Goal: Transaction & Acquisition: Purchase product/service

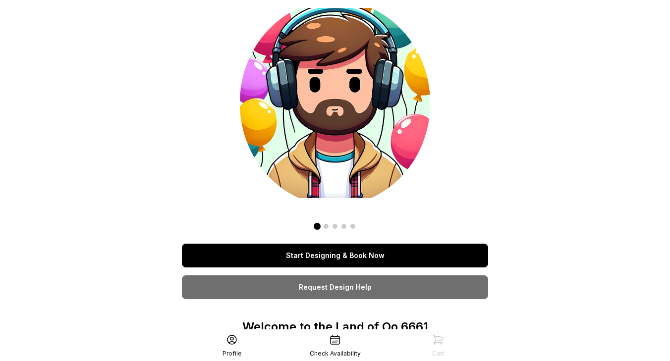
click at [345, 255] on link "Start Designing & Book Now" at bounding box center [335, 256] width 306 height 24
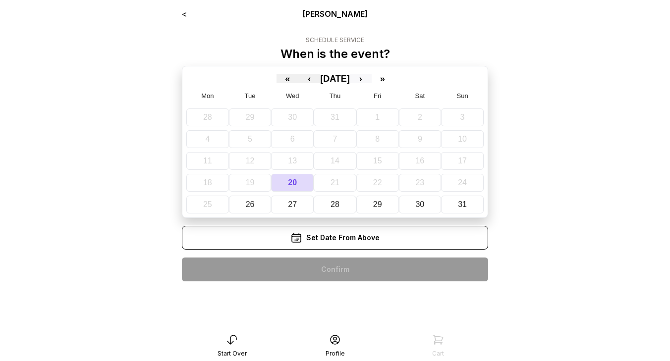
click at [372, 79] on button "›" at bounding box center [361, 78] width 22 height 9
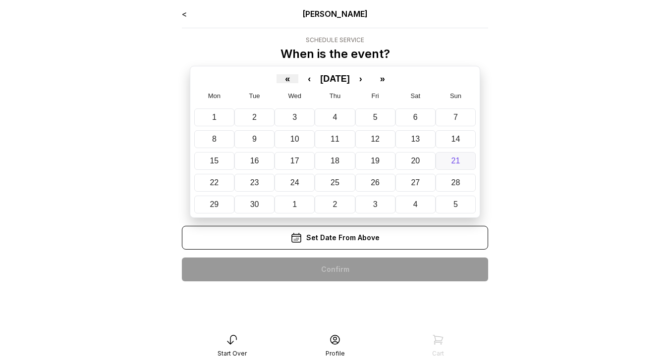
click at [453, 161] on abbr "21" at bounding box center [455, 161] width 9 height 8
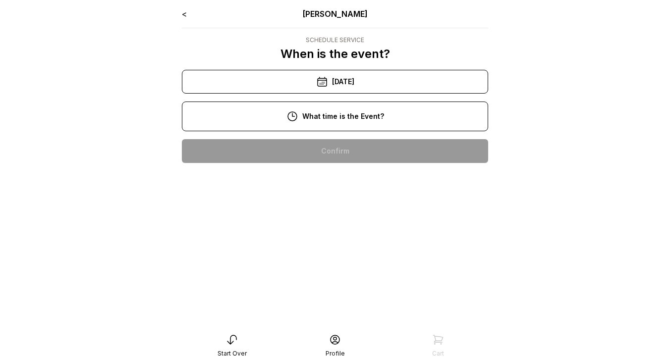
click at [371, 158] on div "10:00 am" at bounding box center [335, 151] width 290 height 24
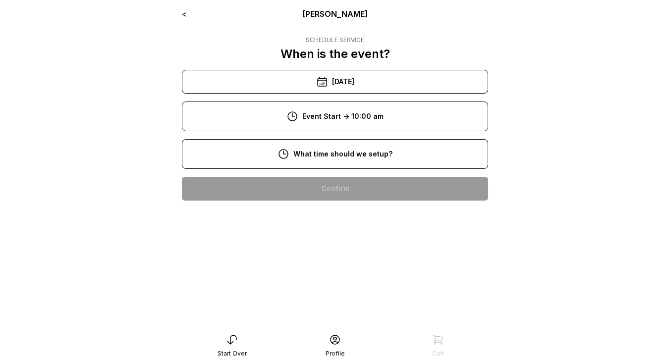
click at [366, 180] on div "8:00 am" at bounding box center [335, 189] width 290 height 24
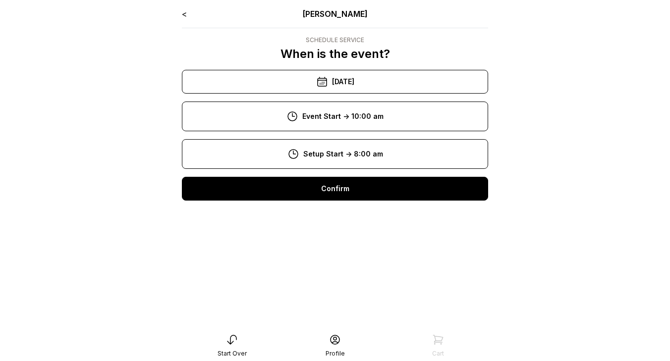
click at [365, 191] on div "Confirm" at bounding box center [335, 189] width 306 height 24
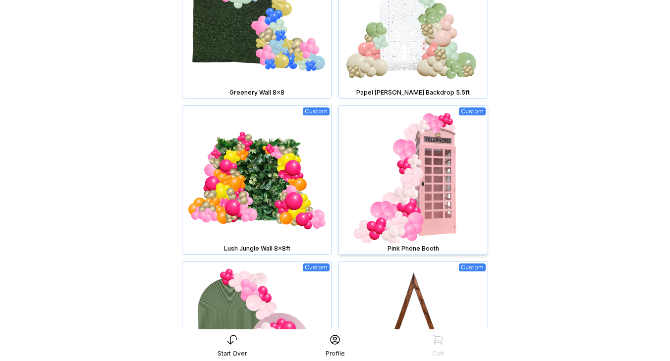
click at [421, 163] on img at bounding box center [412, 180] width 149 height 149
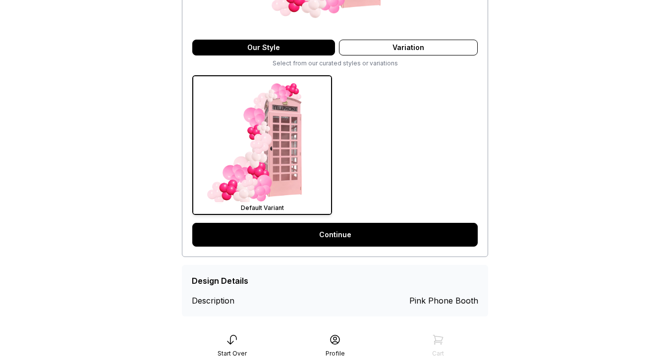
scroll to position [244, 0]
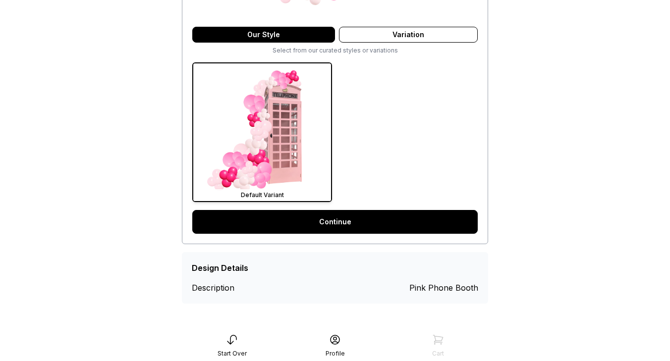
click at [384, 230] on link "Continue" at bounding box center [334, 222] width 285 height 24
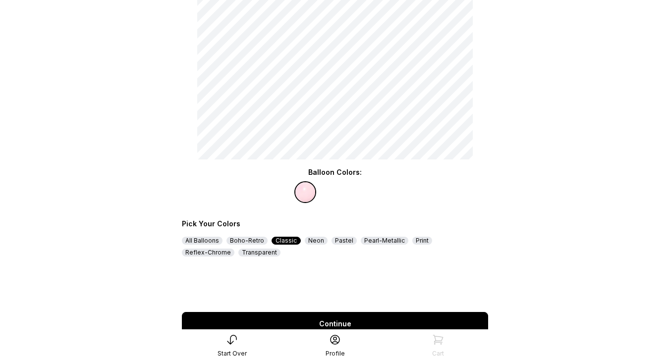
scroll to position [128, 0]
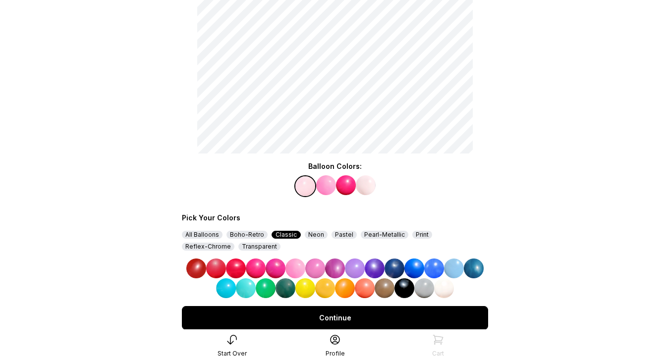
click at [358, 270] on img at bounding box center [355, 269] width 20 height 20
click at [347, 188] on img at bounding box center [346, 185] width 20 height 20
click at [416, 264] on img at bounding box center [414, 269] width 20 height 20
click at [391, 313] on div "Continue" at bounding box center [335, 318] width 306 height 24
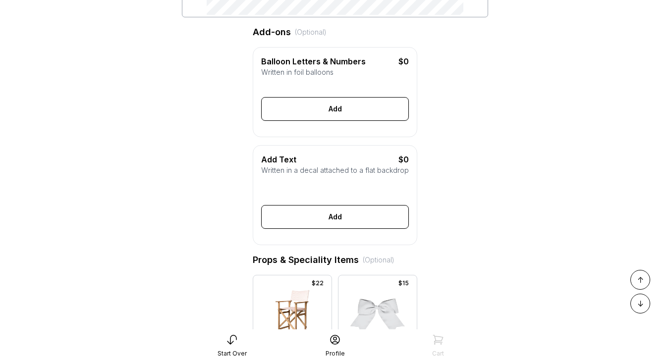
scroll to position [286, 0]
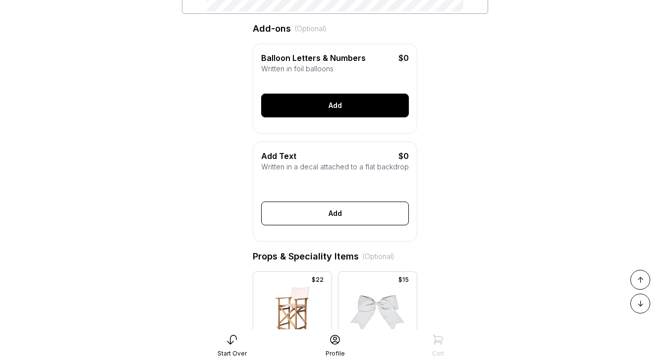
click at [333, 113] on div "Add" at bounding box center [335, 106] width 148 height 24
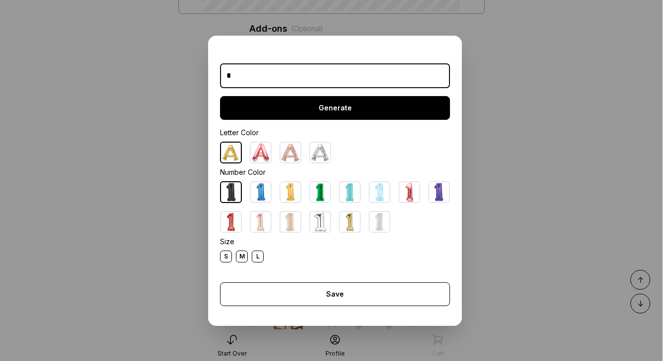
type input "*"
click at [329, 109] on div "Generate" at bounding box center [335, 108] width 230 height 24
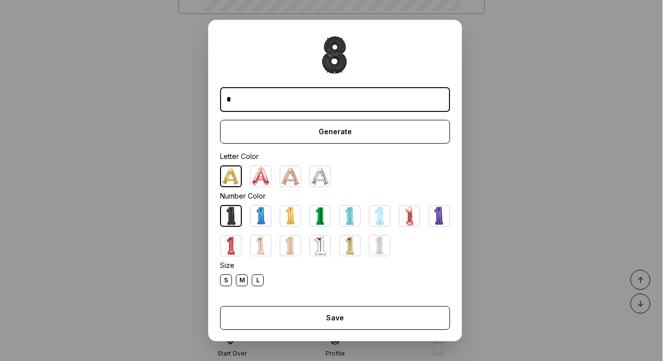
click at [436, 216] on img at bounding box center [439, 216] width 20 height 20
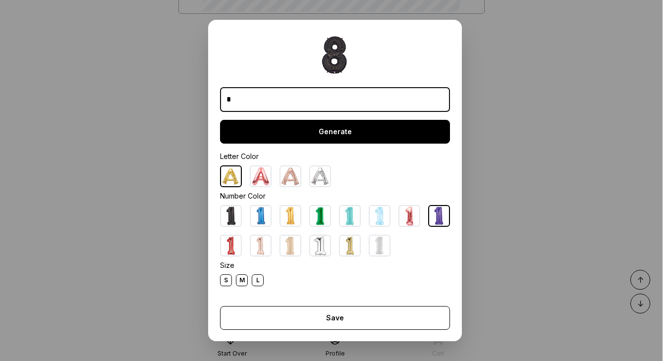
click at [353, 137] on div "Generate" at bounding box center [335, 132] width 230 height 24
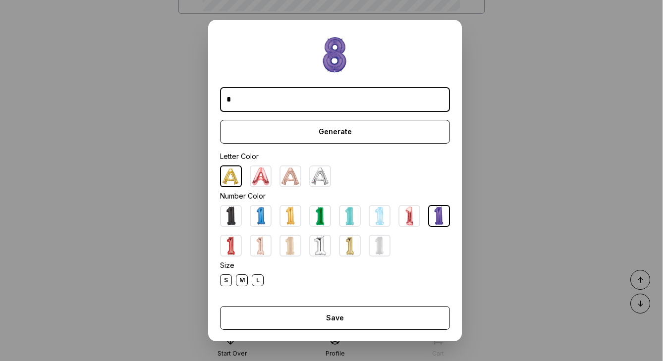
click at [261, 280] on div "L" at bounding box center [258, 281] width 12 height 12
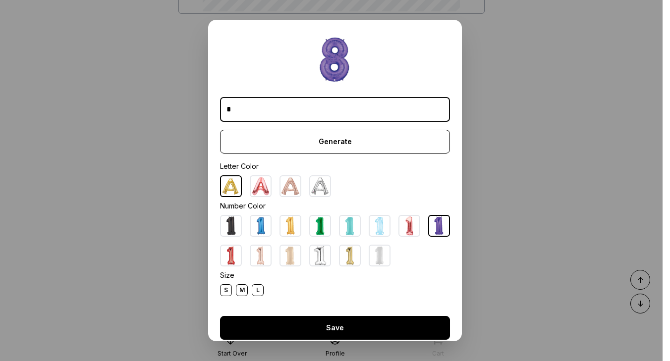
click at [330, 335] on div "Save" at bounding box center [335, 328] width 230 height 24
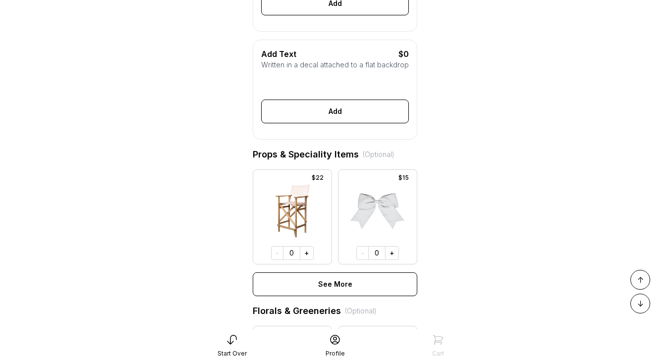
scroll to position [441, 0]
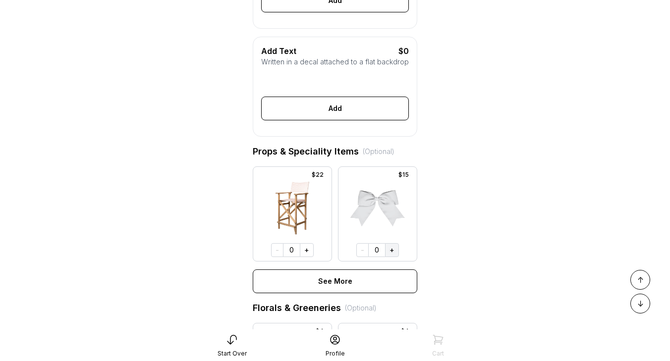
click at [393, 251] on button "+" at bounding box center [392, 250] width 14 height 14
click at [393, 251] on button "+" at bounding box center [391, 250] width 14 height 14
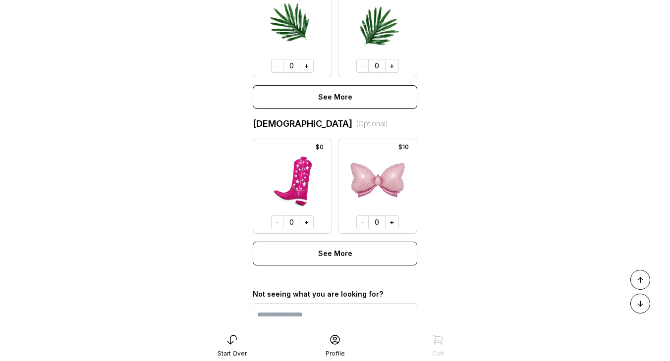
scroll to position [869, 0]
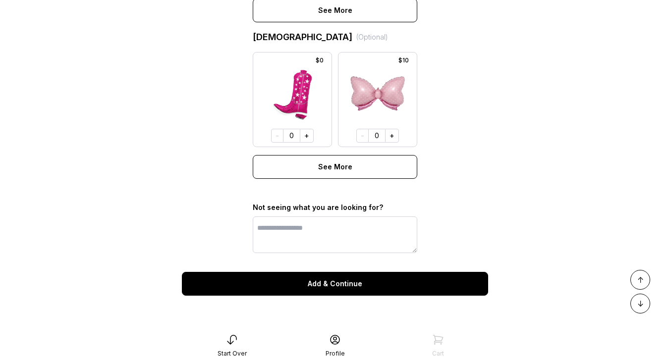
click at [360, 288] on div "Add & Continue" at bounding box center [335, 284] width 306 height 24
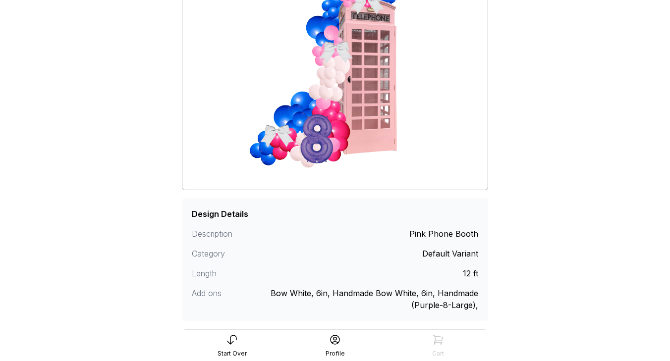
scroll to position [180, 0]
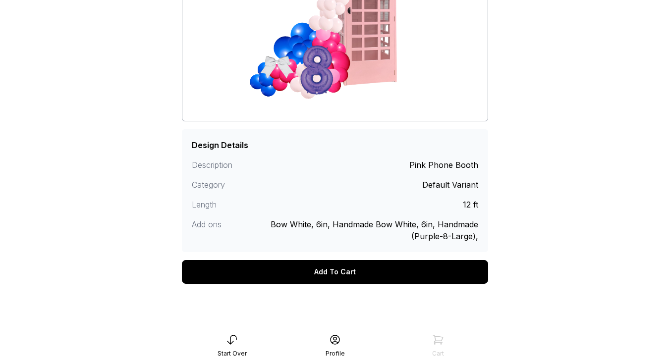
click at [355, 272] on div "Add To Cart" at bounding box center [335, 272] width 306 height 24
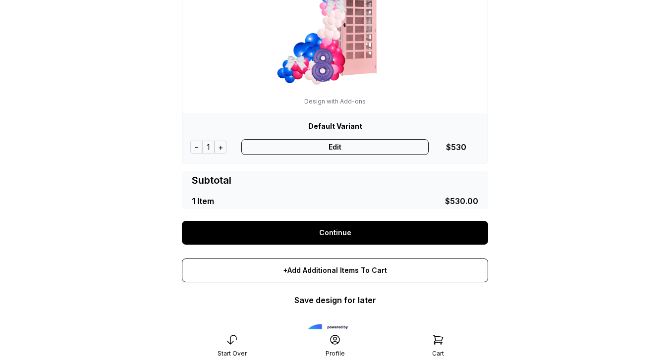
scroll to position [187, 0]
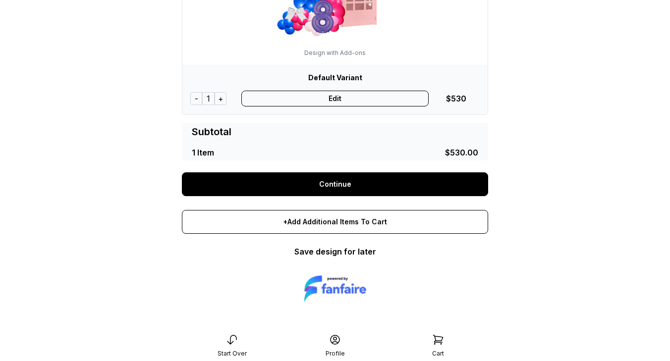
click at [322, 101] on div "Edit" at bounding box center [335, 99] width 188 height 16
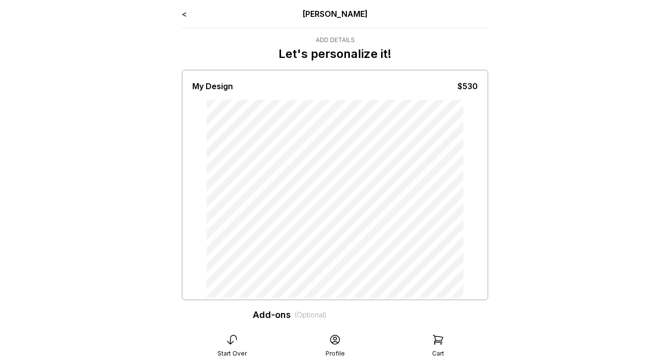
click at [186, 15] on link "<" at bounding box center [184, 14] width 5 height 10
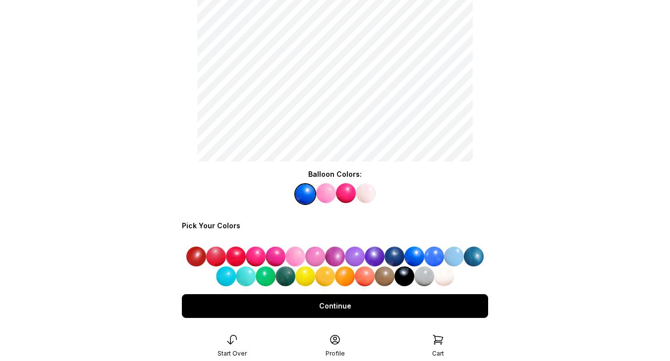
scroll to position [143, 0]
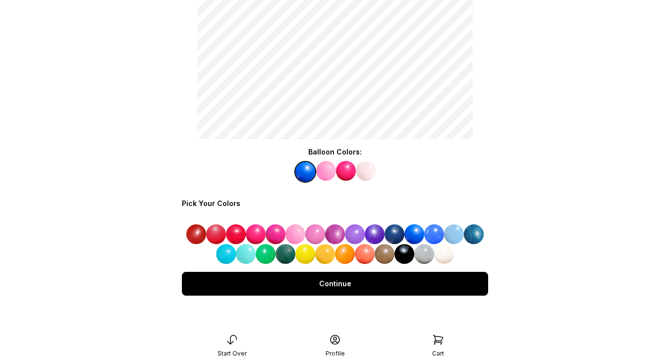
click at [249, 254] on img at bounding box center [246, 254] width 20 height 20
click at [247, 255] on img at bounding box center [246, 254] width 20 height 20
click at [348, 172] on img at bounding box center [346, 171] width 20 height 20
click at [323, 251] on img at bounding box center [325, 254] width 20 height 20
click at [404, 283] on div "Continue" at bounding box center [335, 284] width 306 height 24
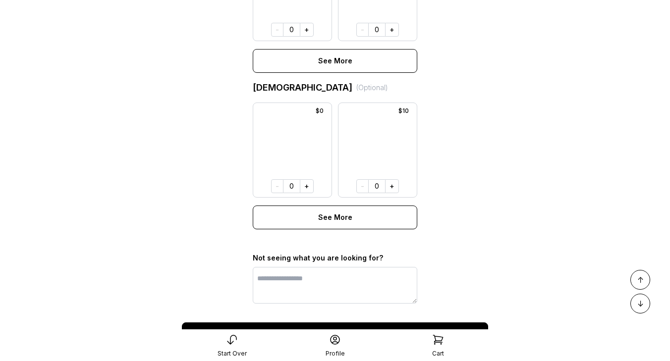
scroll to position [869, 0]
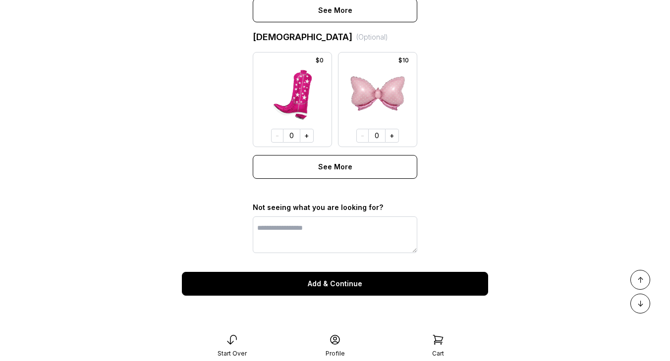
click at [347, 282] on div "Add & Continue" at bounding box center [335, 284] width 306 height 24
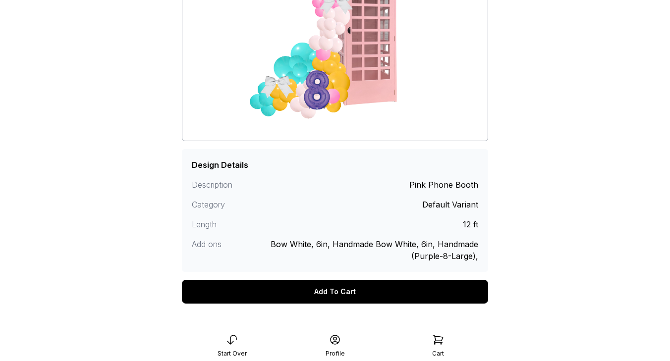
scroll to position [180, 0]
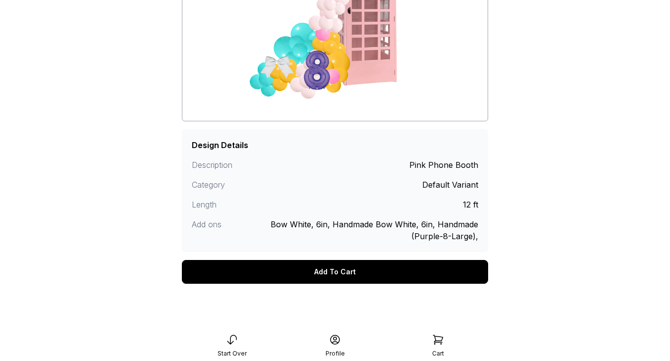
click at [346, 276] on div "Add To Cart" at bounding box center [335, 272] width 306 height 24
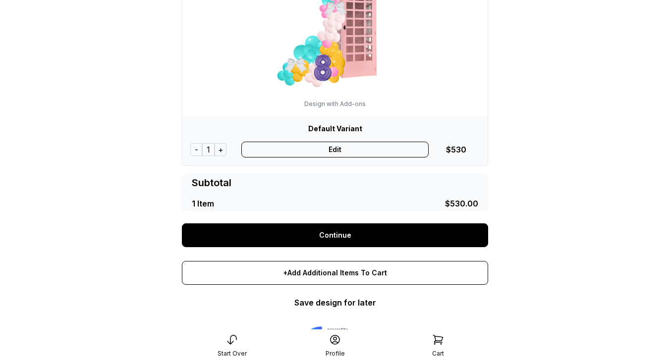
scroll to position [154, 0]
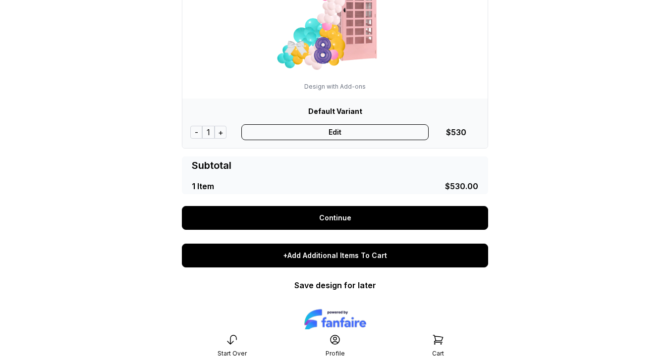
click at [344, 261] on div "+Add Additional Items To Cart" at bounding box center [335, 256] width 306 height 24
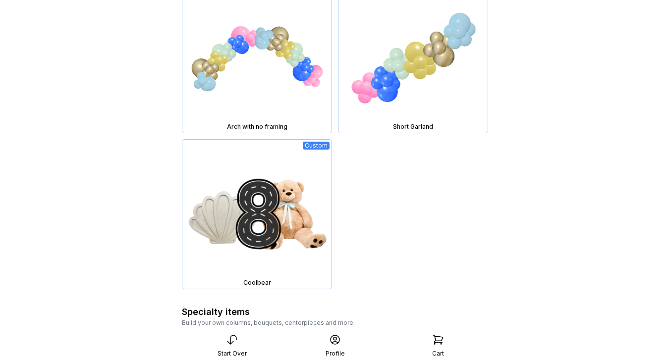
scroll to position [1560, 0]
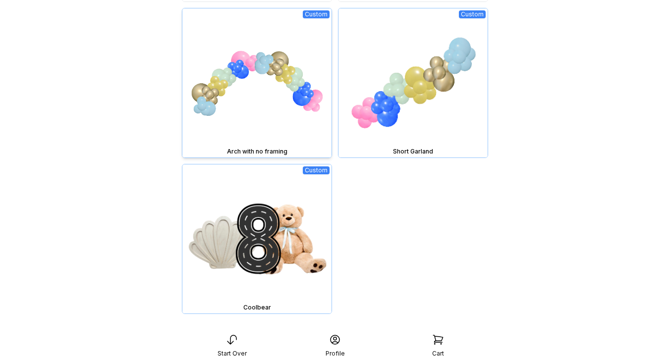
click at [281, 67] on img at bounding box center [256, 82] width 149 height 149
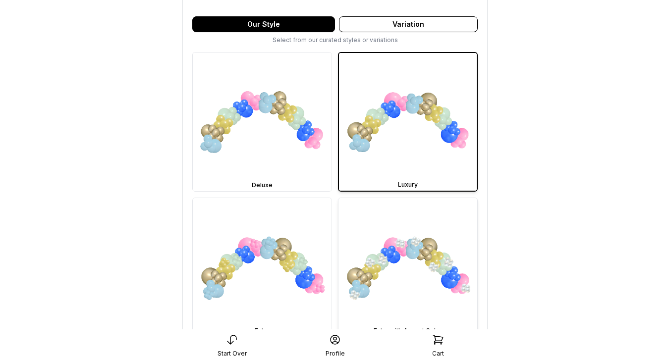
scroll to position [309, 0]
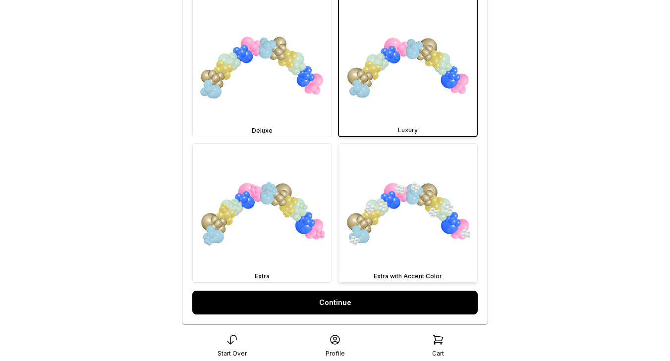
click at [381, 216] on img at bounding box center [407, 213] width 139 height 139
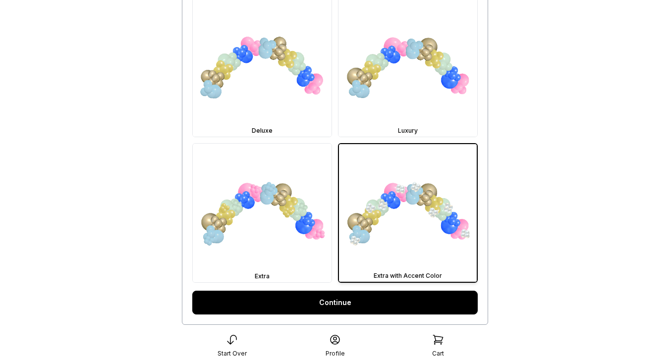
click at [359, 299] on link "Continue" at bounding box center [334, 303] width 285 height 24
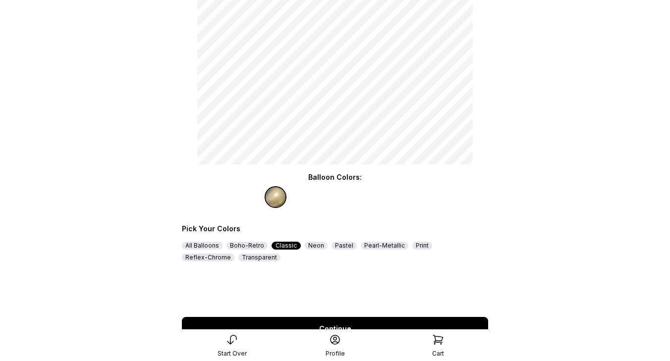
scroll to position [122, 0]
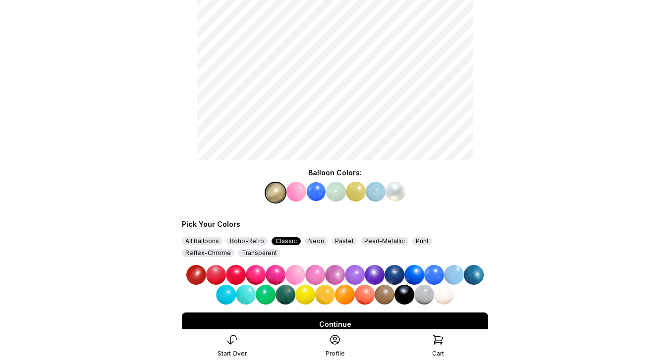
click at [334, 276] on img at bounding box center [335, 275] width 20 height 20
click at [335, 194] on img at bounding box center [336, 192] width 20 height 20
click at [373, 278] on img at bounding box center [375, 275] width 20 height 20
click at [357, 192] on img at bounding box center [356, 192] width 20 height 20
click at [269, 296] on img at bounding box center [266, 295] width 20 height 20
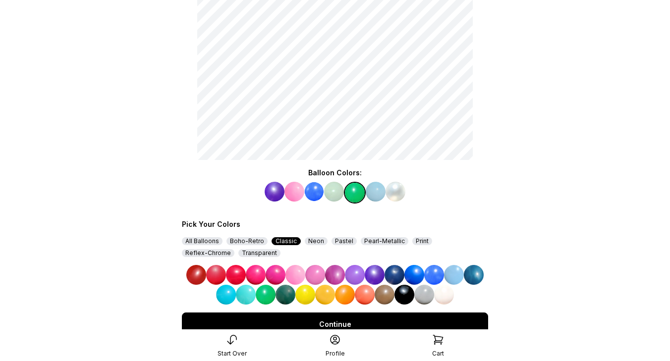
click at [395, 193] on img at bounding box center [396, 192] width 20 height 20
click at [238, 254] on div "Transparent" at bounding box center [259, 253] width 42 height 8
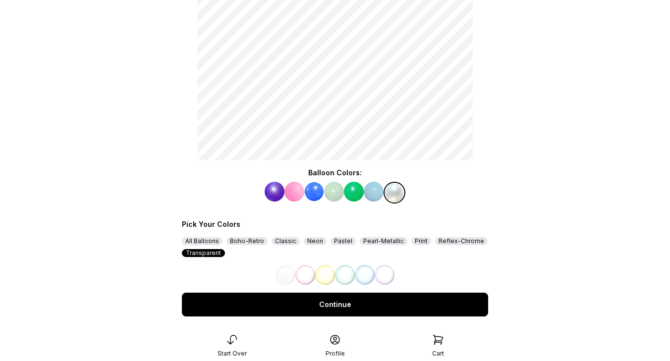
click at [305, 279] on img at bounding box center [305, 275] width 20 height 20
click at [328, 305] on div "Continue" at bounding box center [335, 305] width 306 height 24
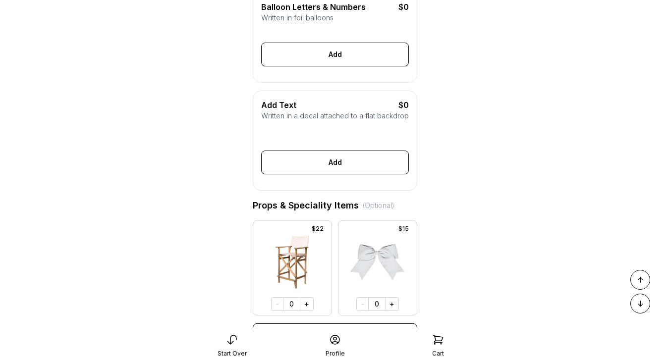
scroll to position [340, 0]
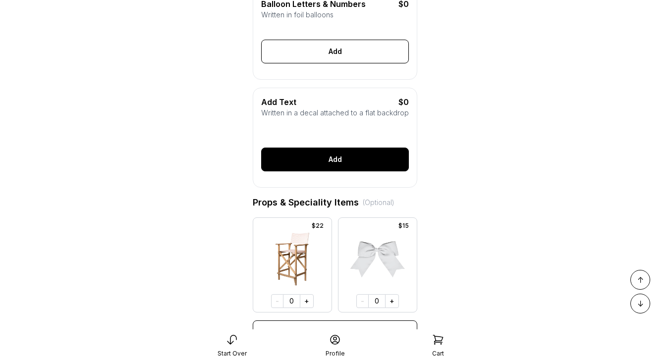
click at [321, 165] on div "Add" at bounding box center [335, 160] width 148 height 24
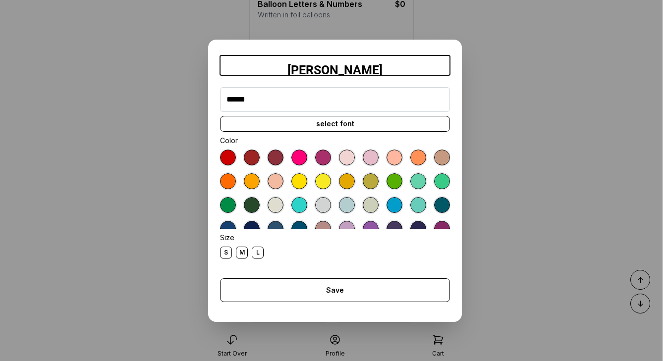
type input "******"
click at [369, 131] on div "select font" at bounding box center [335, 124] width 230 height 16
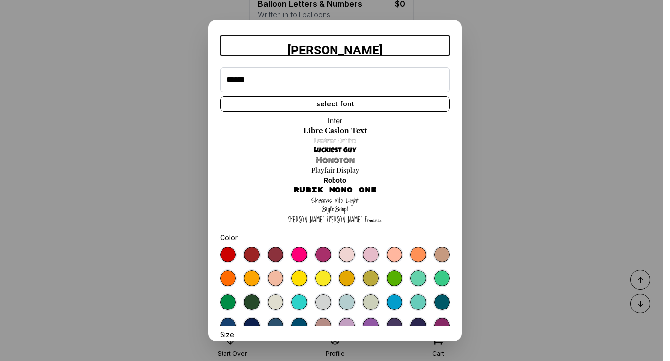
click at [340, 159] on link "Monoton" at bounding box center [335, 161] width 39 height 10
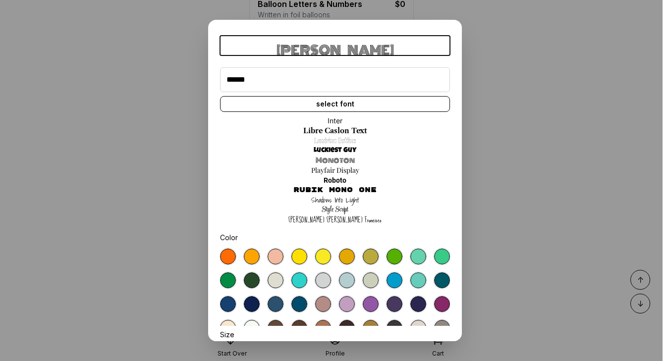
scroll to position [22, 0]
click at [252, 304] on div at bounding box center [252, 304] width 16 height 16
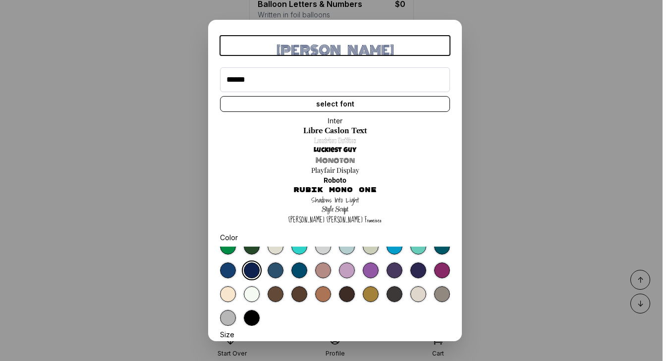
scroll to position [78, 0]
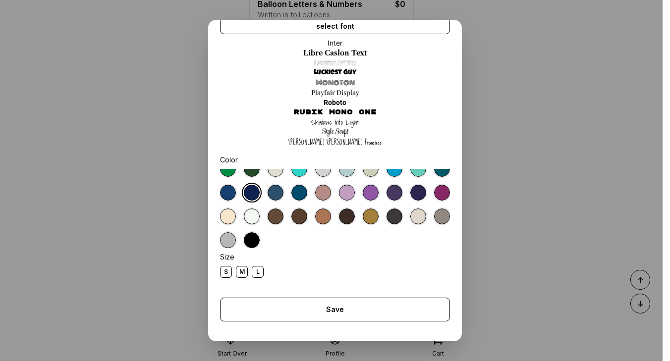
click at [319, 315] on div "Save" at bounding box center [335, 310] width 230 height 24
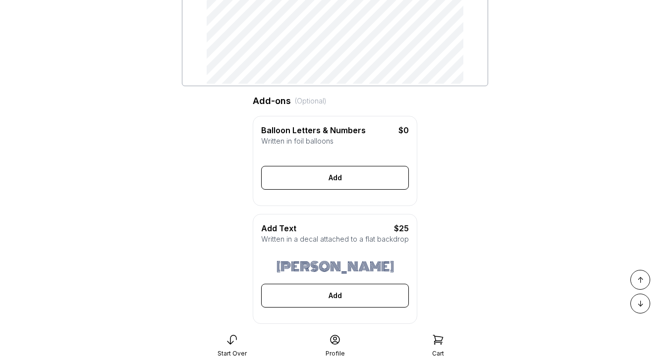
scroll to position [211, 0]
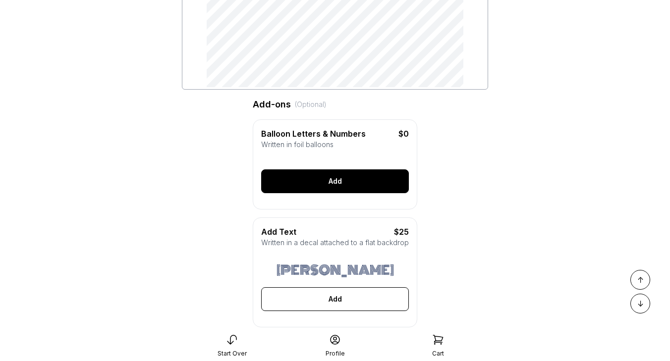
click at [337, 177] on div "Add" at bounding box center [335, 181] width 148 height 24
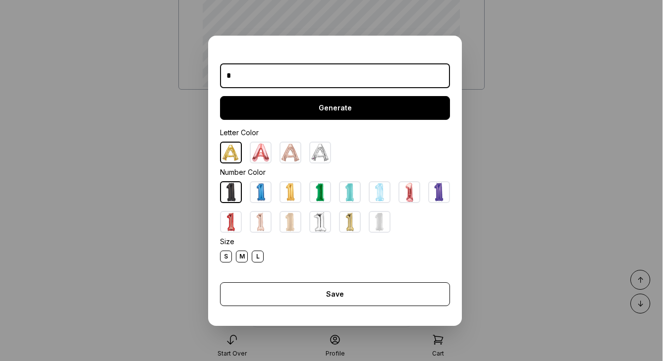
type input "*"
click at [284, 99] on div "Generate" at bounding box center [335, 108] width 230 height 24
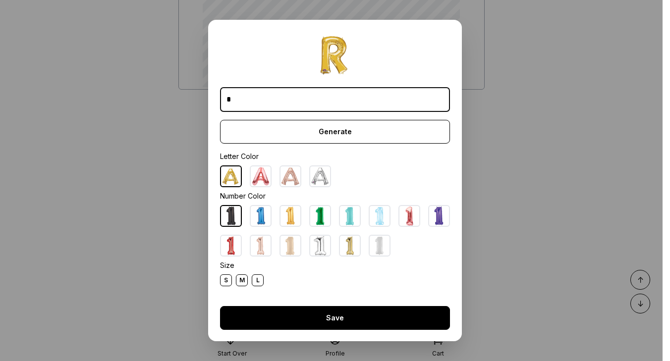
click at [346, 317] on div "Save" at bounding box center [335, 318] width 230 height 24
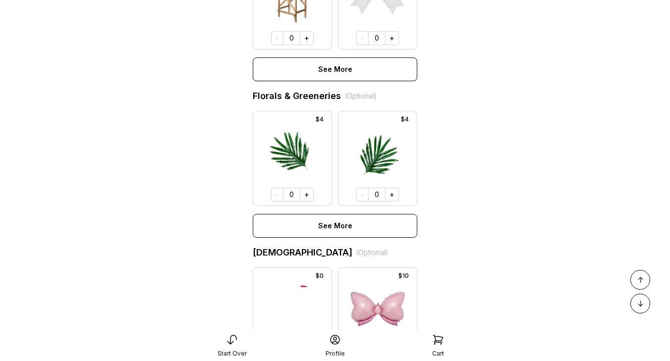
scroll to position [869, 0]
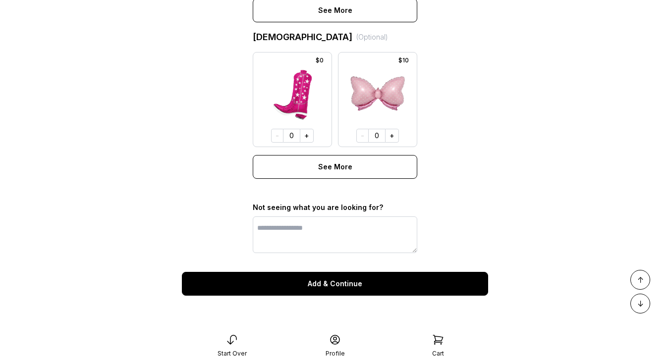
click at [360, 279] on div "Add & Continue" at bounding box center [335, 284] width 306 height 24
click at [436, 340] on icon at bounding box center [437, 340] width 9 height 9
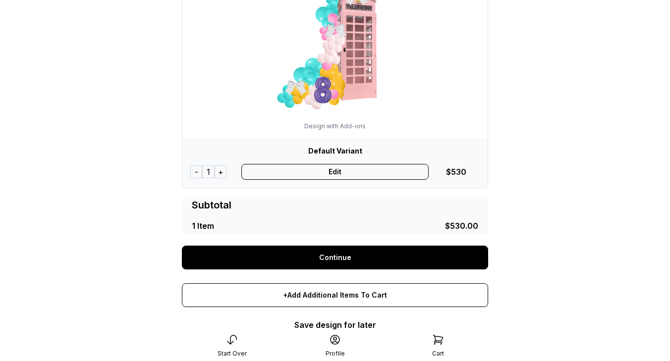
scroll to position [160, 0]
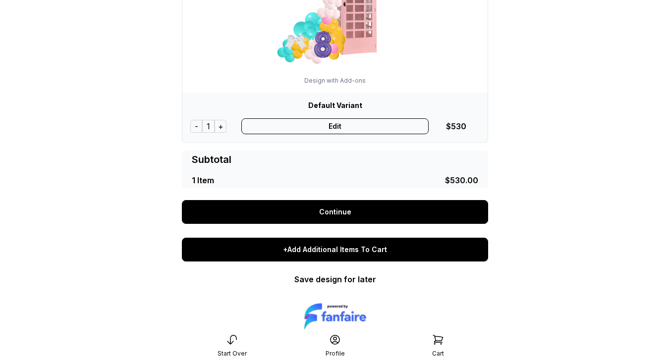
click at [355, 250] on div "+Add Additional Items To Cart" at bounding box center [335, 250] width 306 height 24
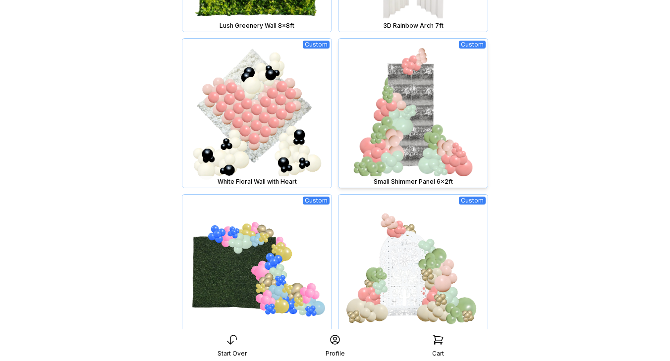
click at [376, 152] on img at bounding box center [412, 113] width 149 height 149
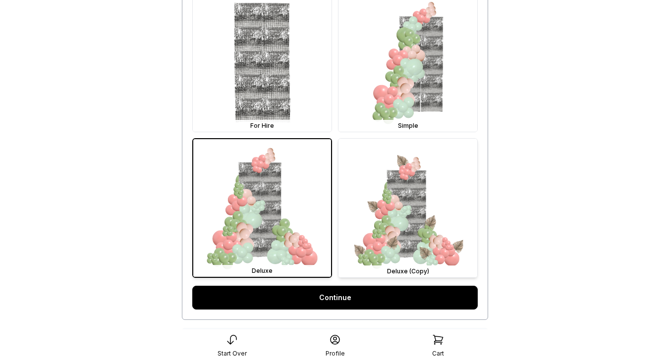
scroll to position [364, 0]
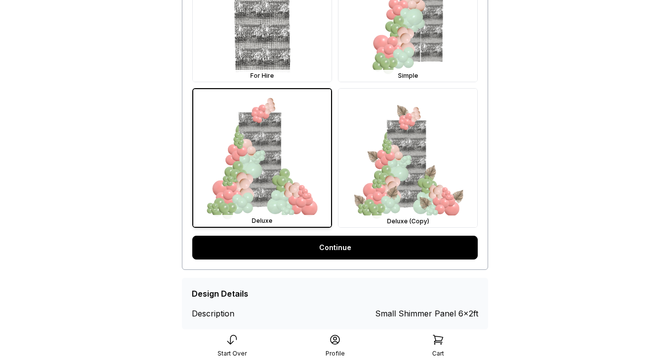
click at [391, 243] on link "Continue" at bounding box center [334, 248] width 285 height 24
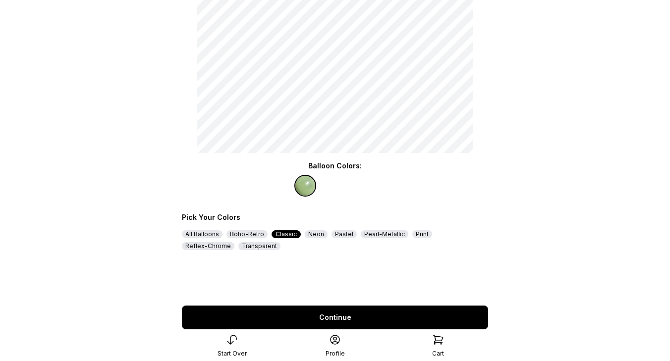
scroll to position [139, 0]
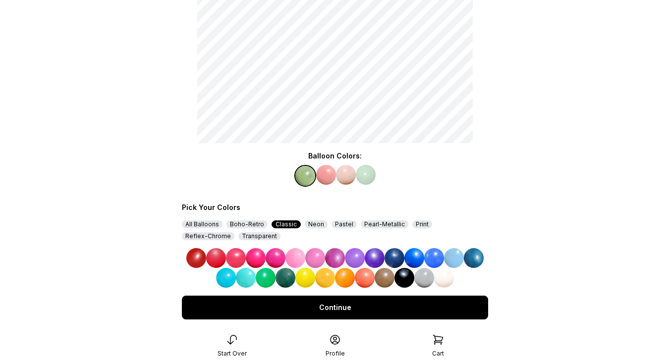
click at [240, 258] on img at bounding box center [236, 258] width 20 height 20
click at [348, 176] on img at bounding box center [346, 175] width 20 height 20
click at [217, 260] on img at bounding box center [216, 258] width 20 height 20
click at [347, 178] on img at bounding box center [346, 175] width 20 height 20
click at [198, 259] on img at bounding box center [196, 258] width 20 height 20
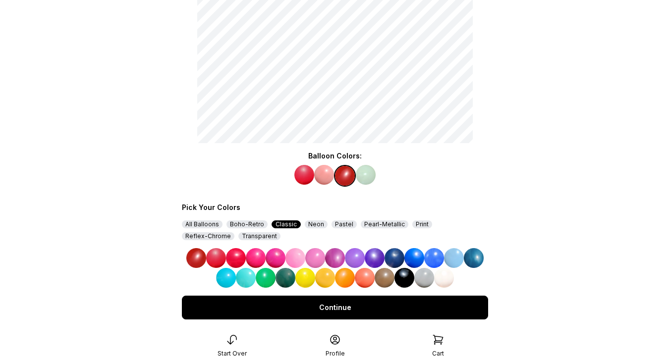
click at [365, 176] on img at bounding box center [366, 175] width 20 height 20
click at [445, 281] on img at bounding box center [444, 278] width 20 height 20
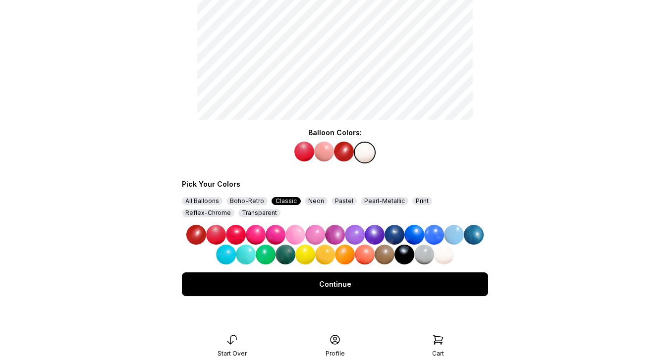
scroll to position [163, 0]
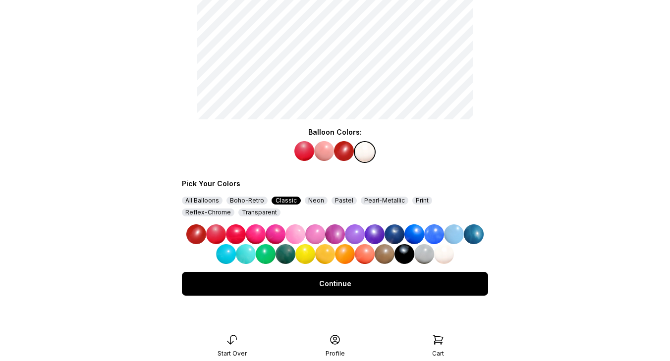
click at [419, 283] on div "Continue" at bounding box center [335, 284] width 306 height 24
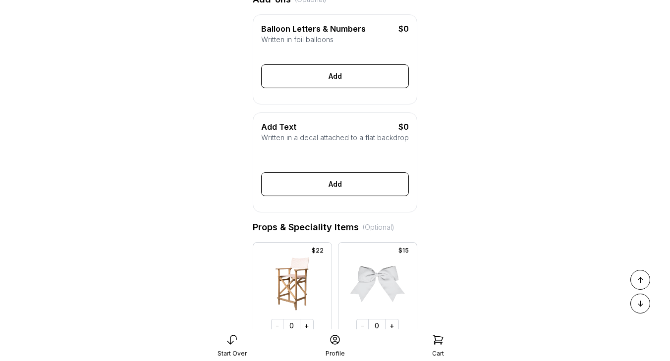
scroll to position [316, 0]
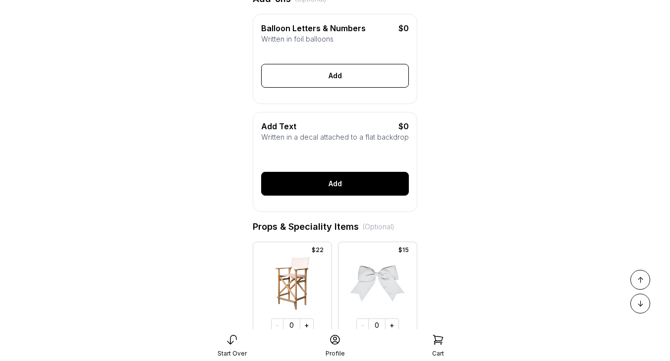
click at [324, 189] on div "Add" at bounding box center [335, 184] width 148 height 24
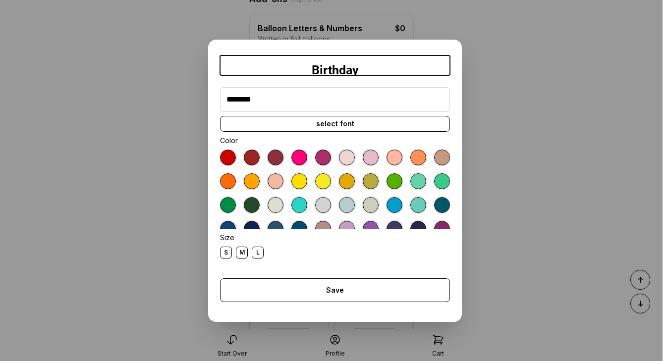
type input "********"
click at [344, 125] on div "select font" at bounding box center [335, 124] width 230 height 16
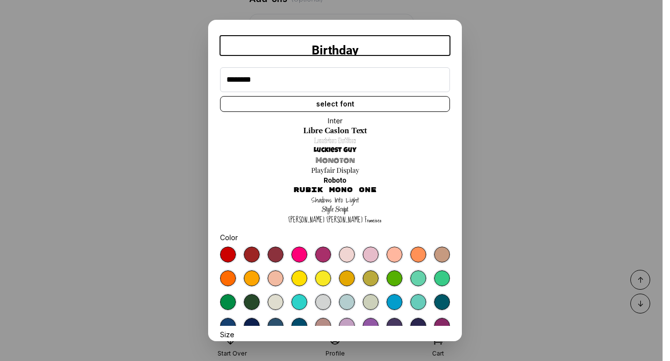
click at [338, 148] on link "Luckiest Guy" at bounding box center [335, 151] width 43 height 10
click at [227, 253] on div at bounding box center [228, 255] width 16 height 16
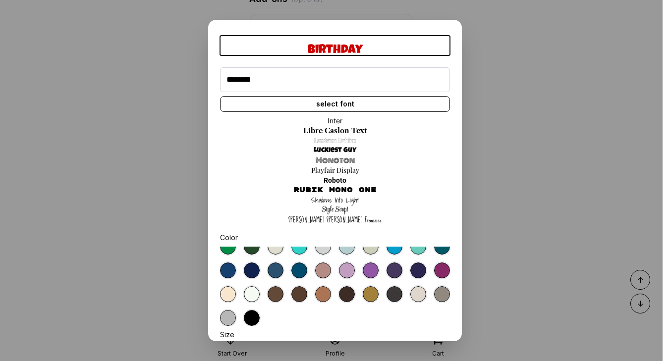
scroll to position [78, 0]
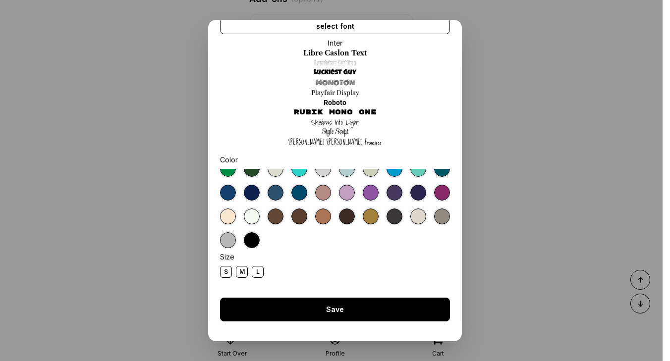
click at [322, 306] on div "Save" at bounding box center [335, 310] width 230 height 24
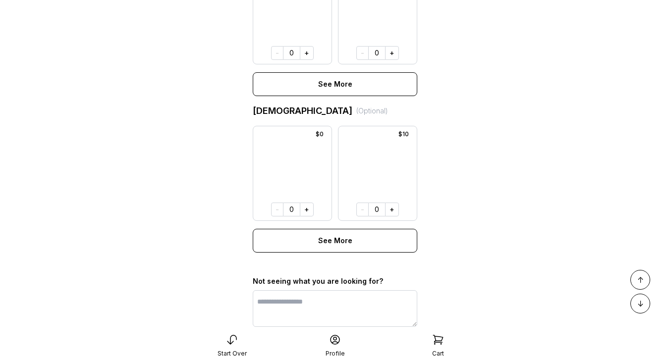
scroll to position [829, 0]
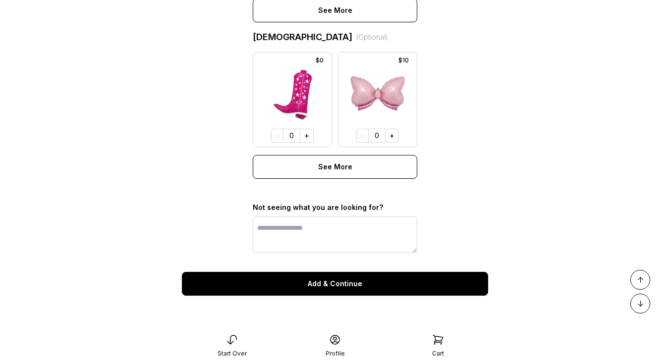
click at [324, 280] on div "Add & Continue" at bounding box center [335, 284] width 306 height 24
click at [363, 282] on div "Add & Continue" at bounding box center [335, 284] width 306 height 24
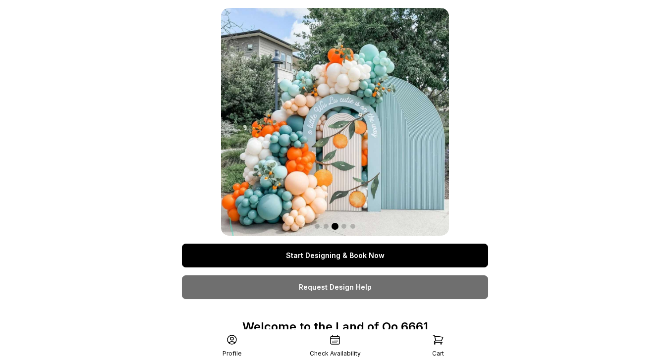
click at [332, 253] on link "Start Designing & Book Now" at bounding box center [335, 256] width 306 height 24
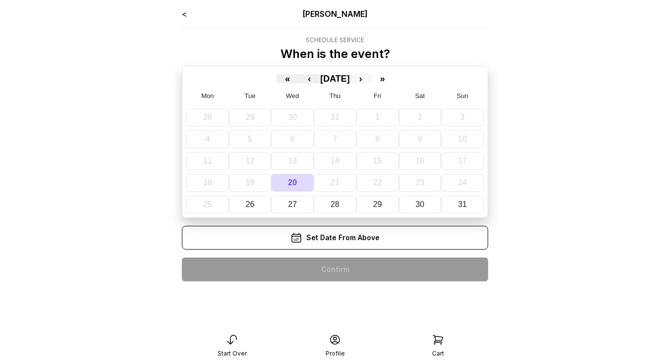
click at [372, 81] on button "›" at bounding box center [361, 78] width 22 height 9
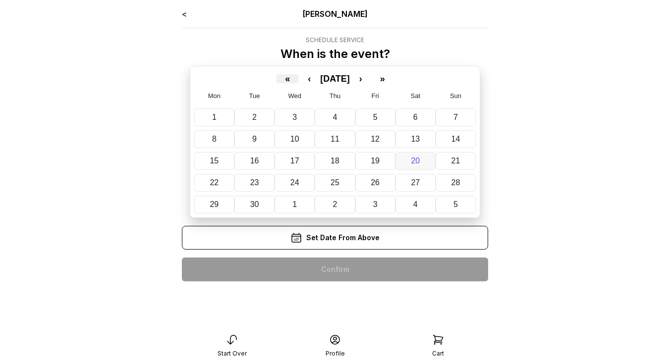
click at [417, 159] on abbr "20" at bounding box center [415, 161] width 9 height 8
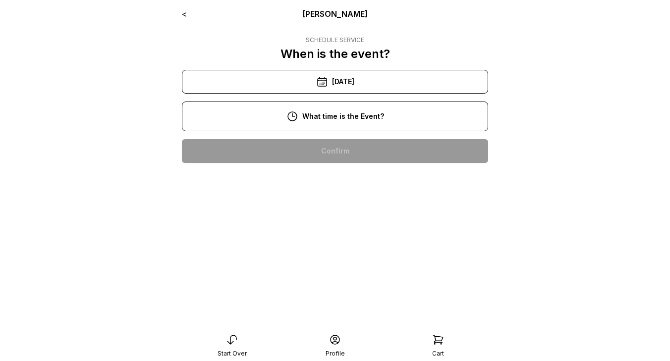
click at [351, 210] on div "12:00 pm" at bounding box center [335, 215] width 290 height 24
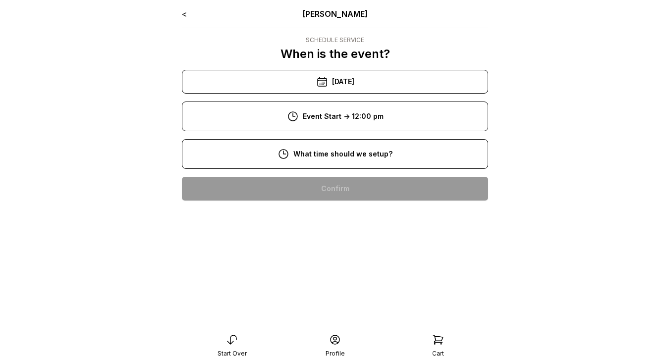
click at [349, 188] on div "8:00 am" at bounding box center [335, 189] width 290 height 24
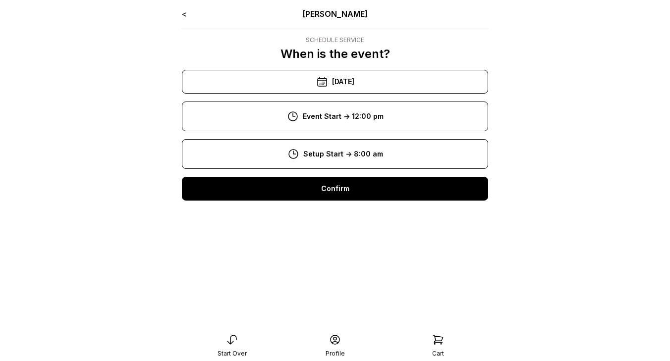
click at [346, 182] on div "Confirm" at bounding box center [335, 189] width 306 height 24
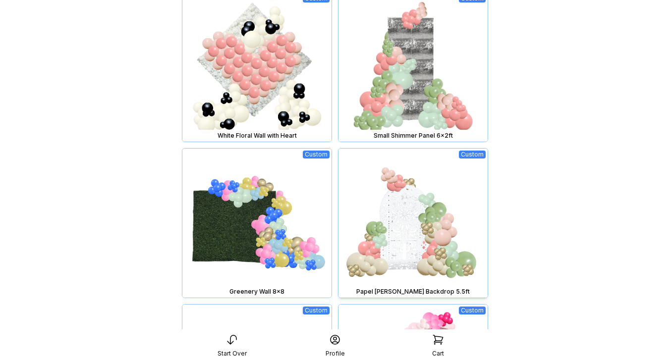
scroll to position [749, 0]
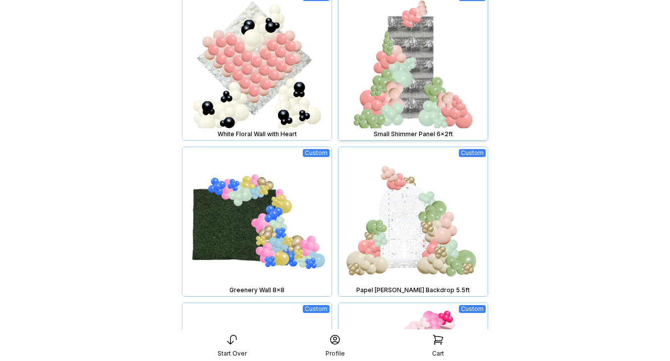
click at [411, 92] on img at bounding box center [412, 65] width 149 height 149
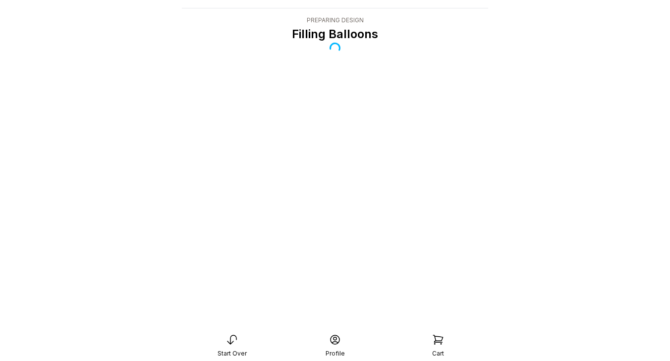
scroll to position [20, 0]
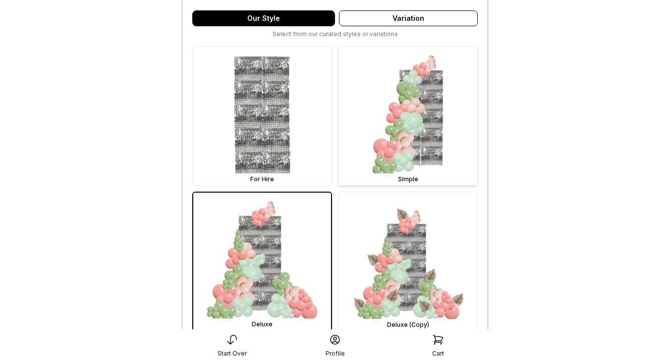
scroll to position [390, 0]
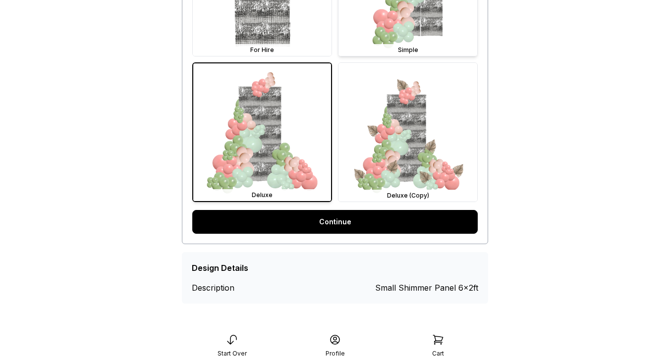
click at [343, 221] on link "Continue" at bounding box center [334, 222] width 285 height 24
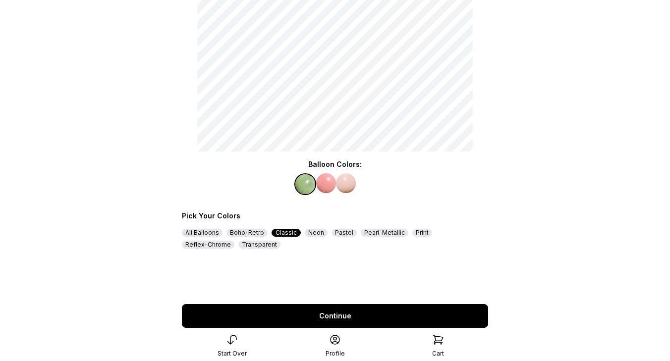
scroll to position [131, 0]
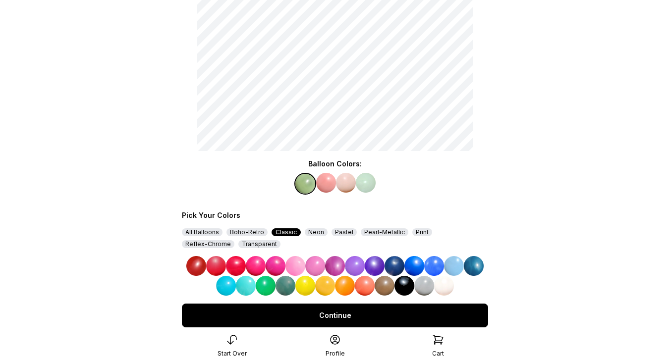
click at [287, 287] on img at bounding box center [286, 286] width 20 height 20
click at [328, 181] on img at bounding box center [326, 183] width 20 height 20
click at [260, 264] on img at bounding box center [256, 266] width 20 height 20
click at [346, 183] on img at bounding box center [346, 183] width 20 height 20
click at [338, 267] on img at bounding box center [335, 266] width 20 height 20
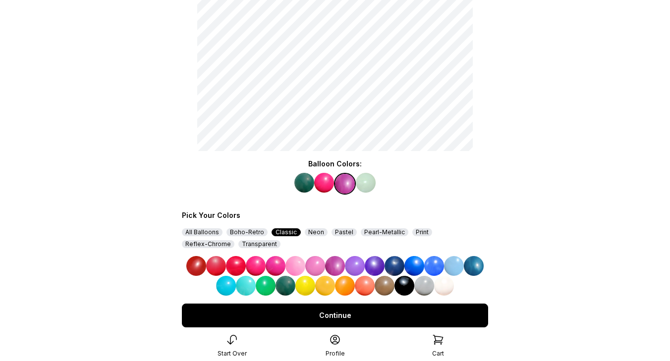
click at [365, 179] on img at bounding box center [366, 183] width 20 height 20
click at [369, 286] on img at bounding box center [365, 286] width 20 height 20
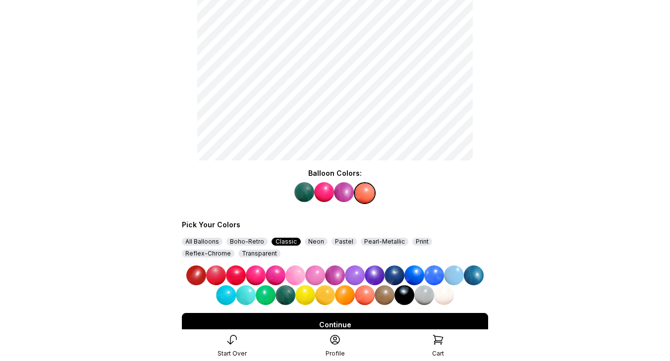
scroll to position [154, 0]
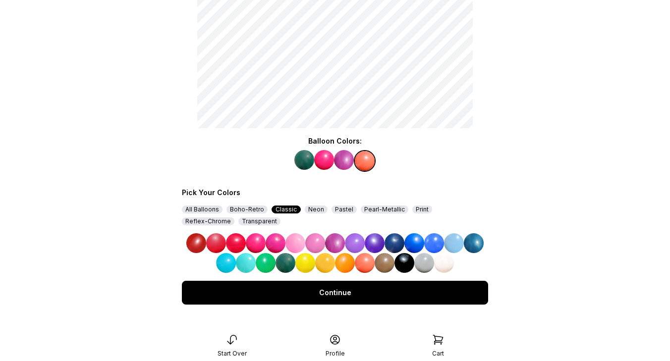
click at [371, 294] on div "Continue" at bounding box center [335, 293] width 306 height 24
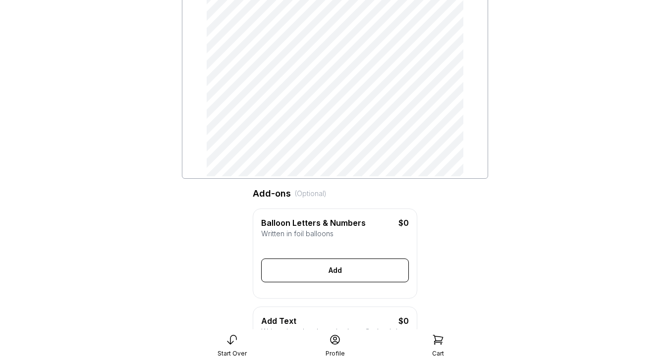
scroll to position [127, 0]
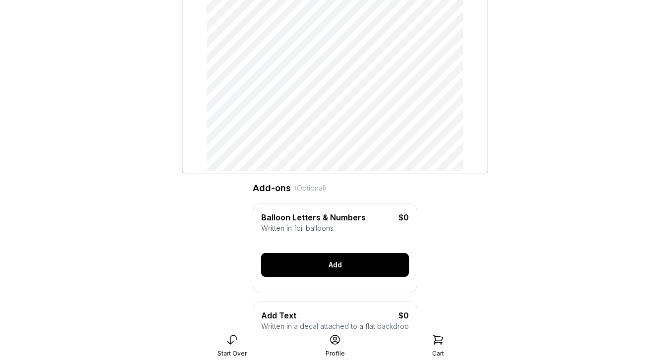
click at [353, 259] on div "Add" at bounding box center [335, 265] width 148 height 24
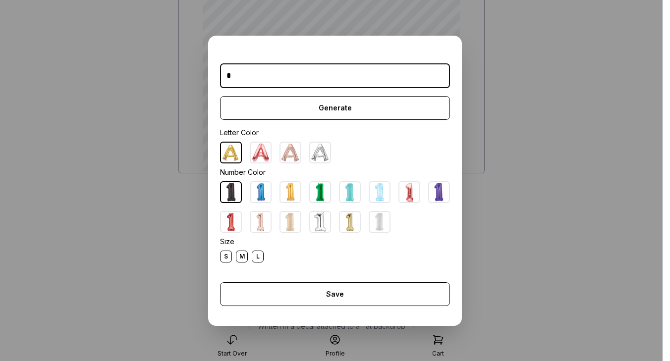
type input "*"
click at [349, 225] on img at bounding box center [350, 222] width 20 height 20
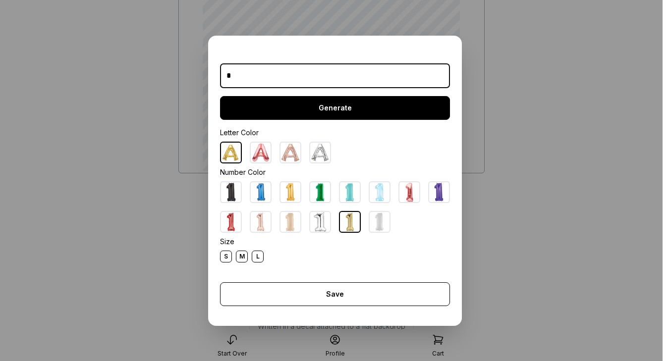
click at [338, 107] on div "Generate" at bounding box center [335, 108] width 230 height 24
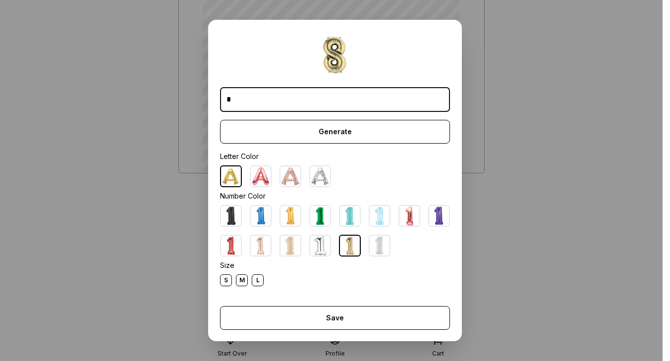
click at [259, 281] on div "L" at bounding box center [258, 281] width 12 height 12
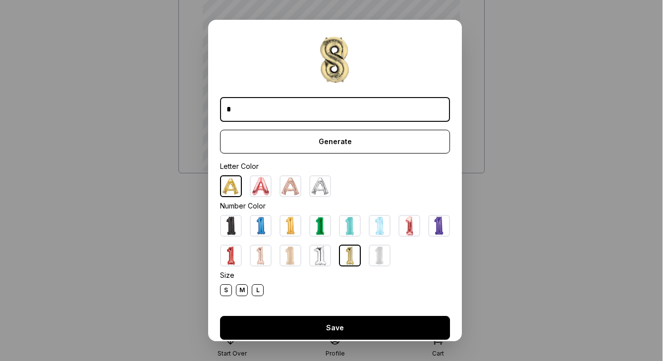
click at [328, 326] on div "Save" at bounding box center [335, 328] width 230 height 24
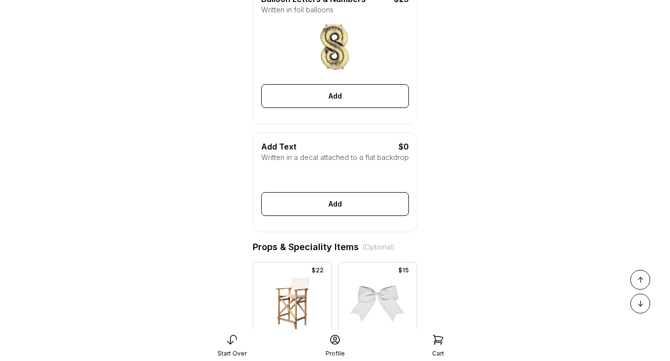
scroll to position [348, 0]
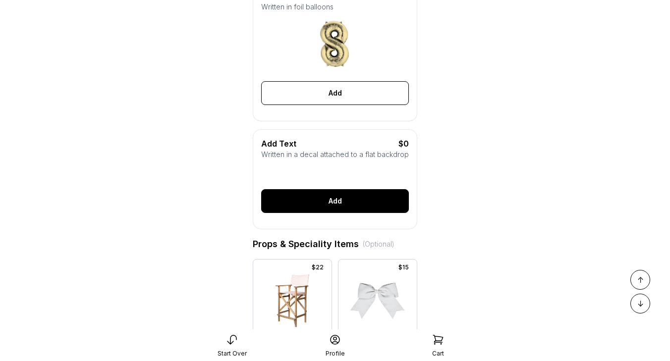
click at [324, 207] on div "Add" at bounding box center [335, 201] width 148 height 24
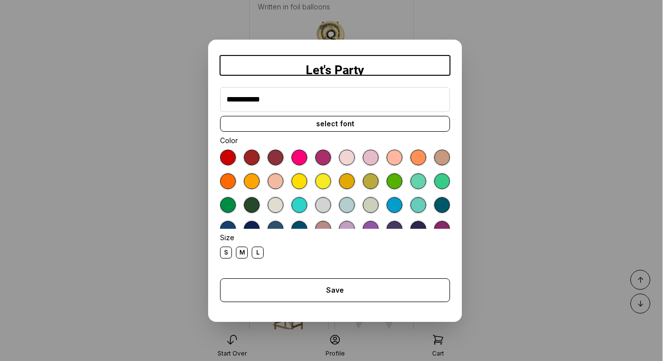
type input "**********"
click at [326, 126] on div "select font" at bounding box center [335, 124] width 230 height 16
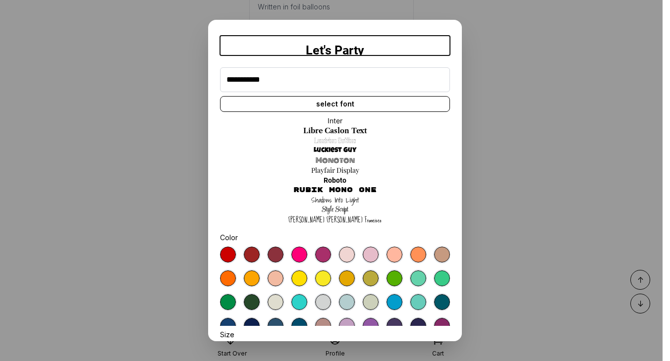
click at [339, 151] on link "Luckiest Guy" at bounding box center [335, 151] width 43 height 10
click at [350, 254] on div at bounding box center [347, 255] width 16 height 16
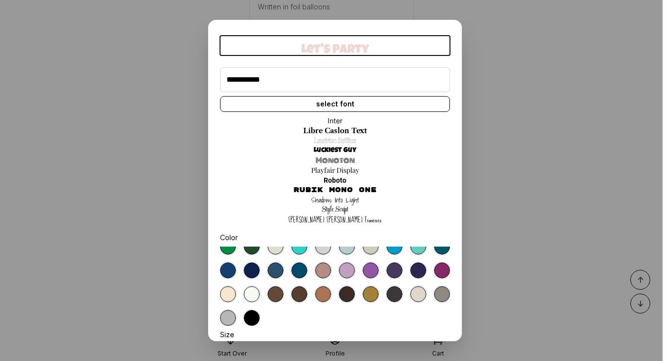
click at [395, 275] on div at bounding box center [395, 271] width 16 height 16
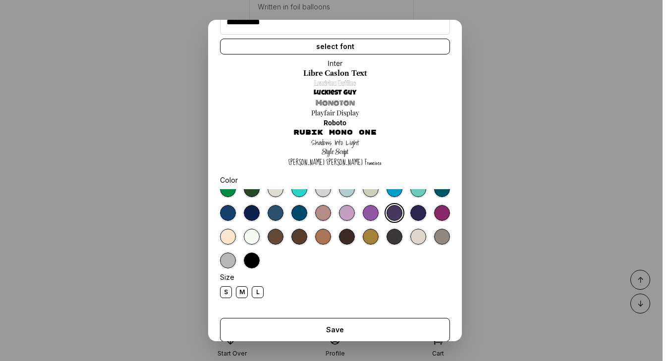
scroll to position [78, 0]
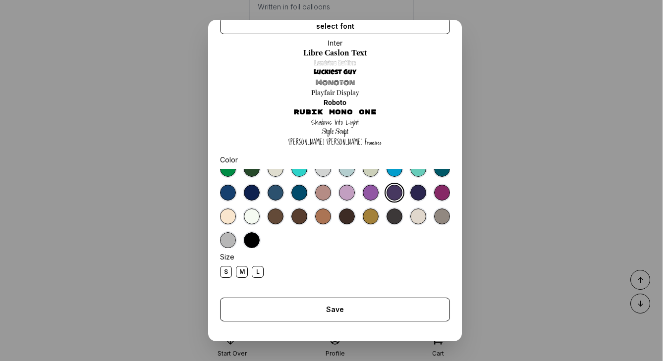
click at [243, 273] on div "M" at bounding box center [242, 272] width 12 height 12
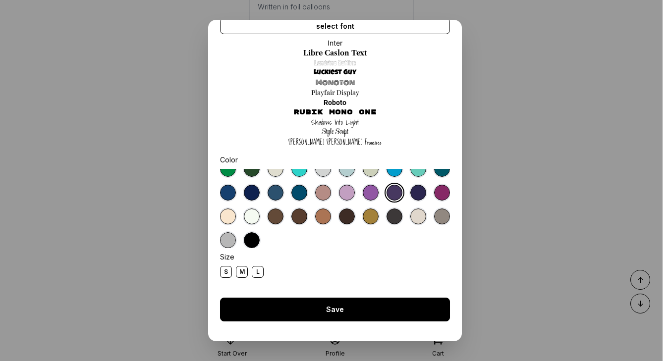
click at [354, 315] on div "Save" at bounding box center [335, 310] width 230 height 24
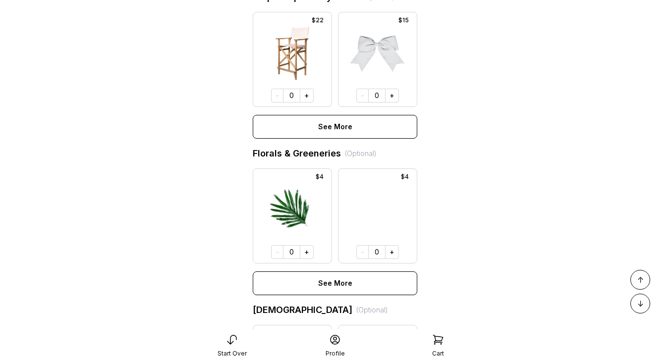
scroll to position [613, 0]
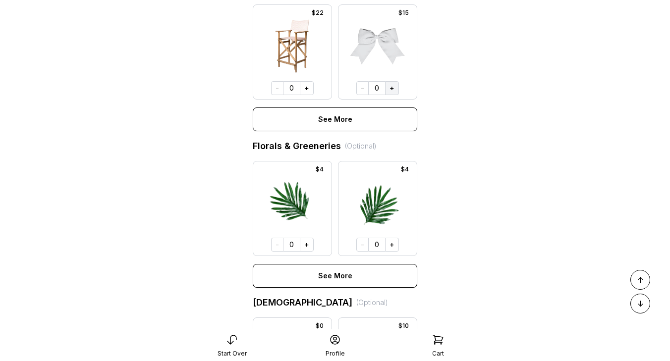
click at [392, 88] on button "+" at bounding box center [392, 88] width 14 height 14
click at [392, 88] on button "+" at bounding box center [391, 88] width 14 height 14
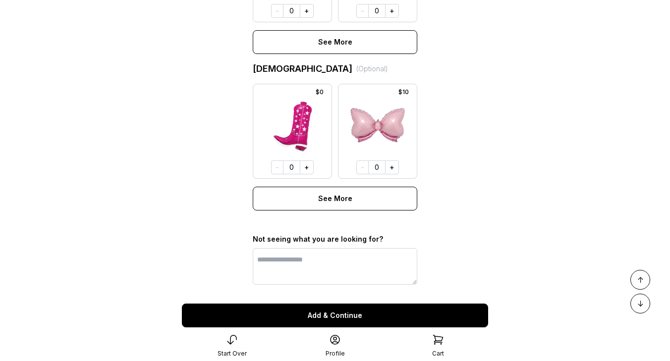
scroll to position [872, 0]
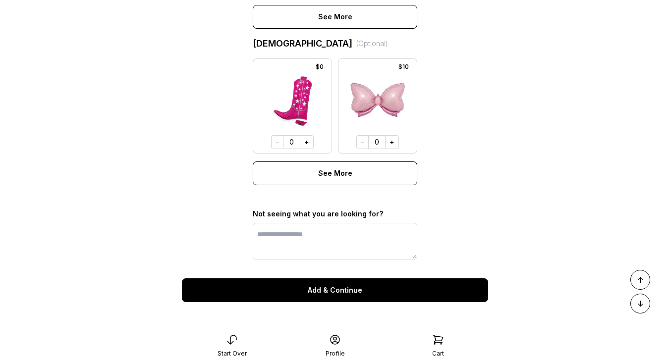
click at [342, 290] on div "Add & Continue" at bounding box center [335, 291] width 306 height 24
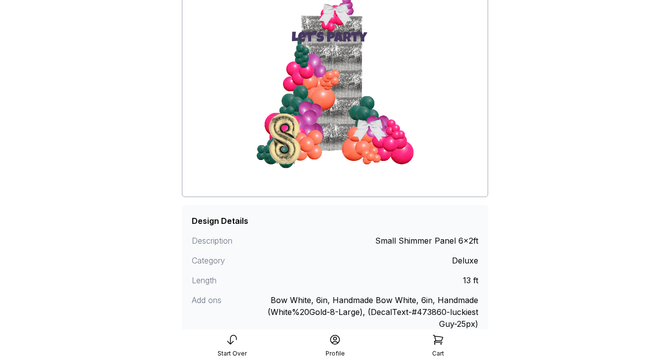
scroll to position [156, 0]
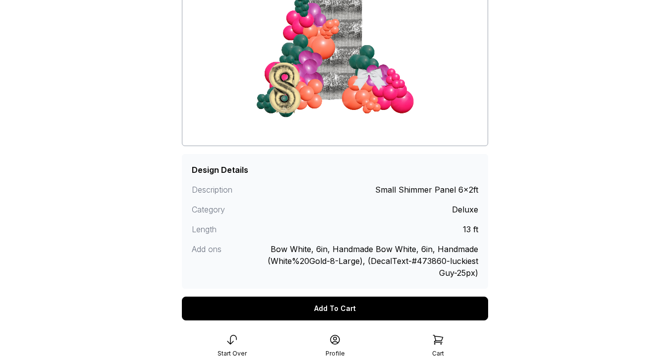
click at [346, 310] on div "Add To Cart" at bounding box center [335, 309] width 306 height 24
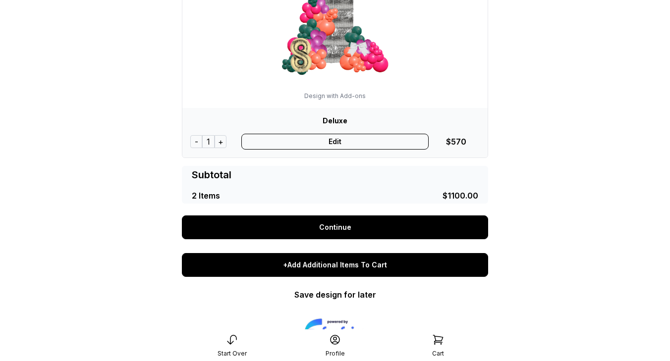
scroll to position [366, 0]
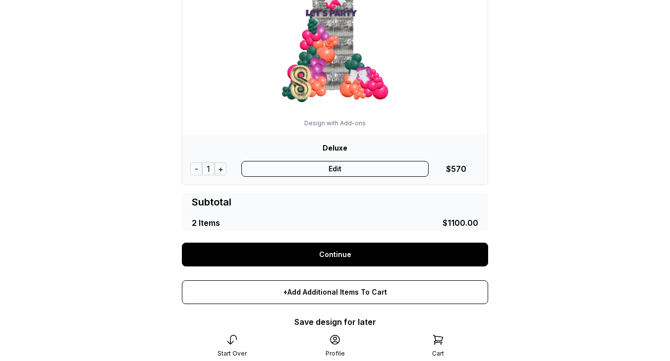
click at [349, 169] on div "Edit" at bounding box center [335, 169] width 188 height 16
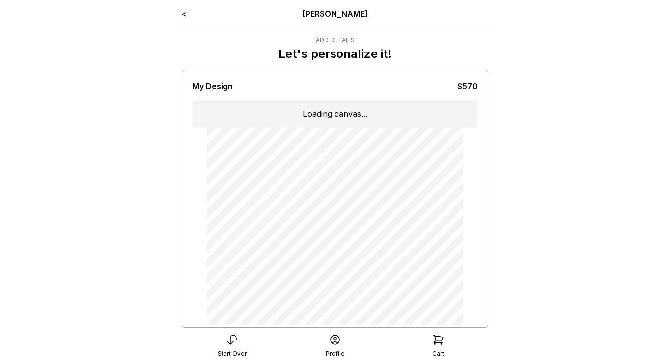
type input "**********"
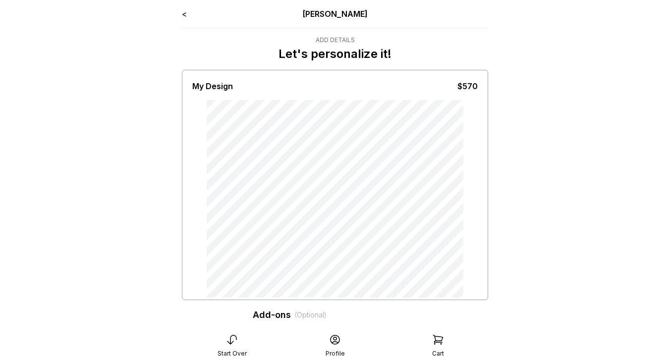
click at [182, 14] on link "<" at bounding box center [184, 14] width 5 height 10
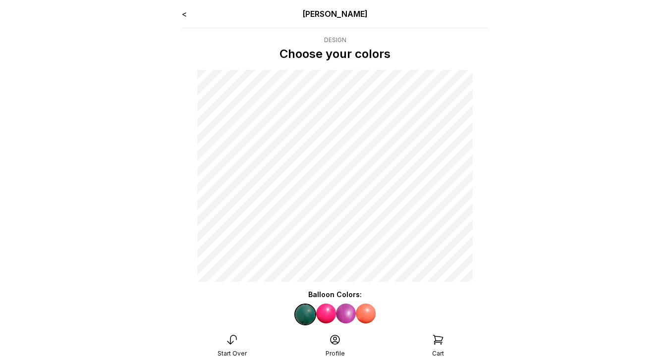
click at [184, 15] on link "<" at bounding box center [184, 14] width 5 height 10
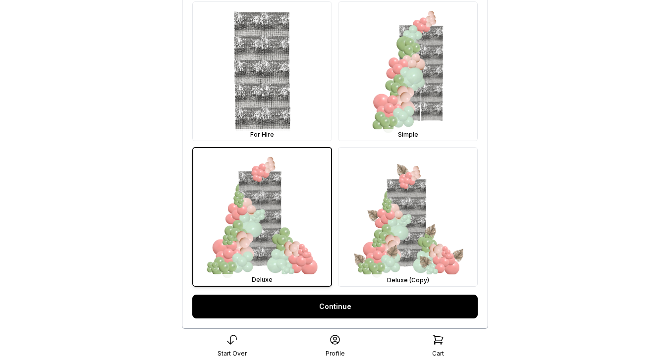
scroll to position [319, 0]
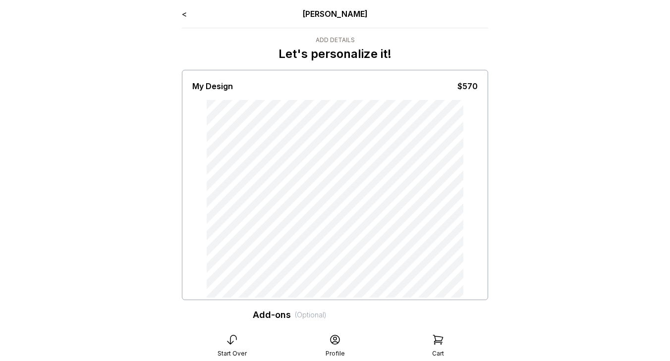
type input "**********"
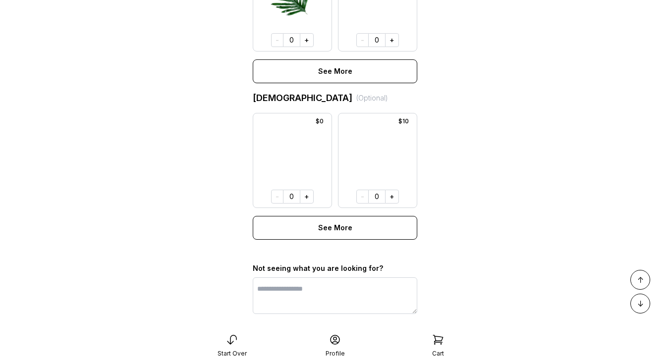
scroll to position [879, 0]
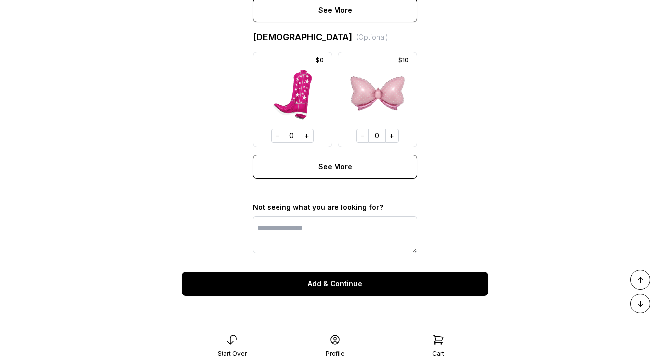
click at [438, 339] on icon at bounding box center [438, 340] width 12 height 12
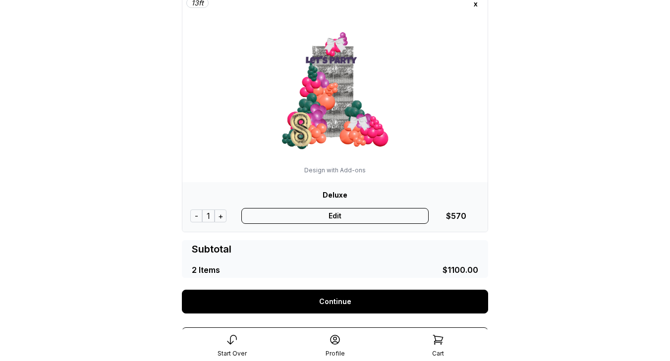
scroll to position [372, 0]
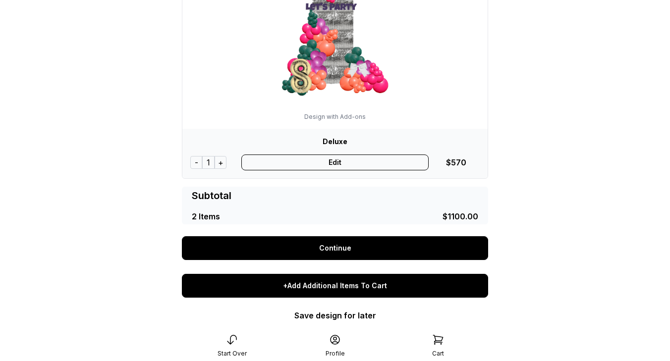
click at [338, 287] on div "+Add Additional Items To Cart" at bounding box center [335, 286] width 306 height 24
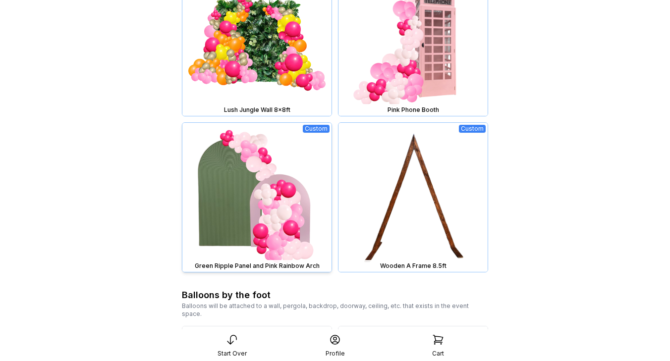
click at [275, 219] on img at bounding box center [256, 197] width 149 height 149
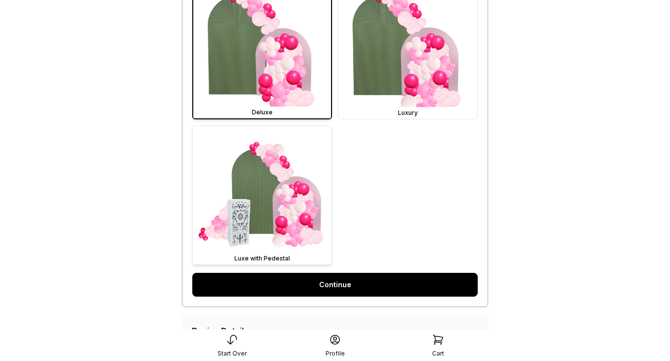
scroll to position [328, 0]
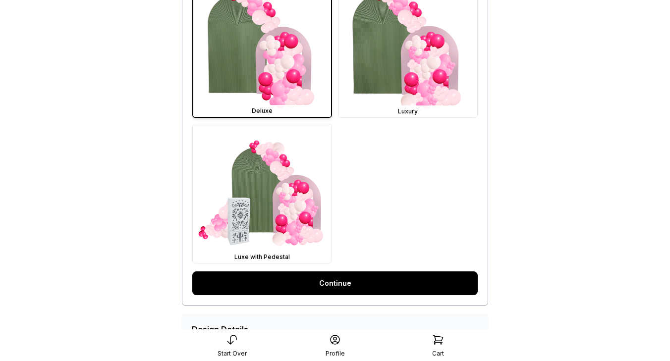
click at [330, 289] on link "Continue" at bounding box center [334, 284] width 285 height 24
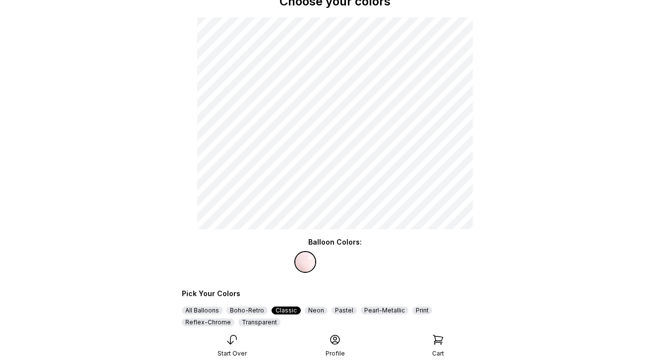
scroll to position [111, 0]
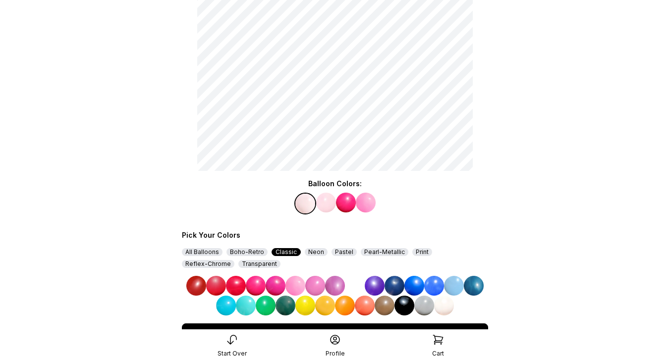
click at [330, 289] on img at bounding box center [335, 286] width 20 height 20
click at [331, 204] on img at bounding box center [326, 203] width 20 height 20
click at [307, 309] on img at bounding box center [305, 306] width 20 height 20
click at [367, 206] on img at bounding box center [366, 203] width 20 height 20
click at [419, 285] on img at bounding box center [414, 286] width 20 height 20
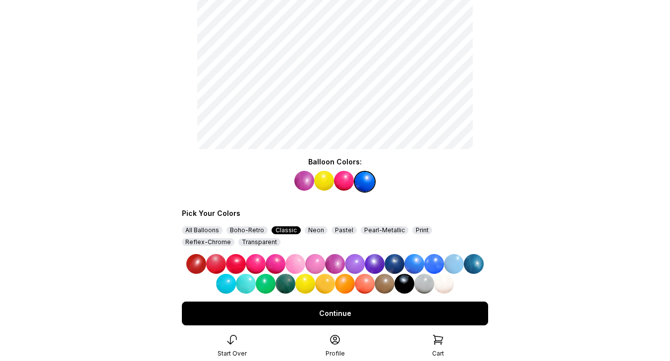
scroll to position [163, 0]
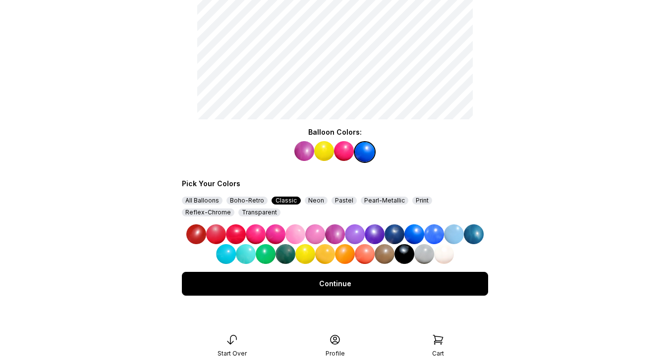
click at [416, 283] on div "Continue" at bounding box center [335, 284] width 306 height 24
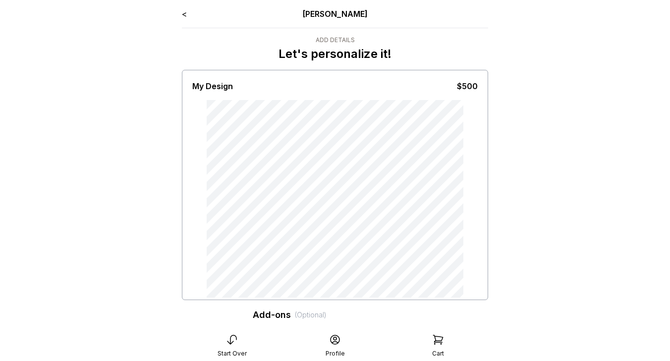
click at [185, 15] on link "<" at bounding box center [184, 14] width 5 height 10
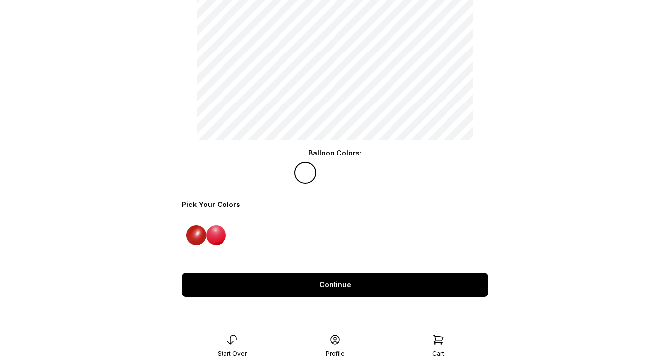
scroll to position [143, 0]
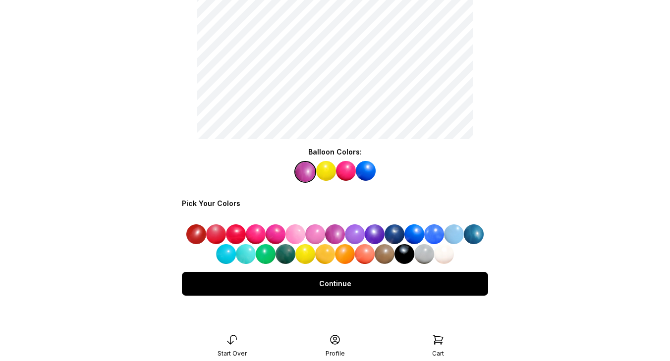
click at [366, 170] on img at bounding box center [366, 171] width 20 height 20
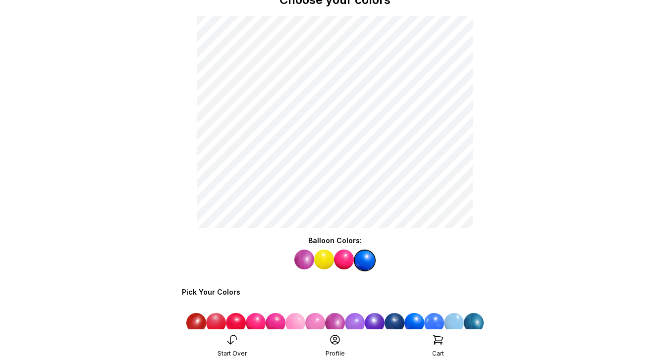
scroll to position [55, 0]
click at [458, 322] on img at bounding box center [454, 323] width 20 height 20
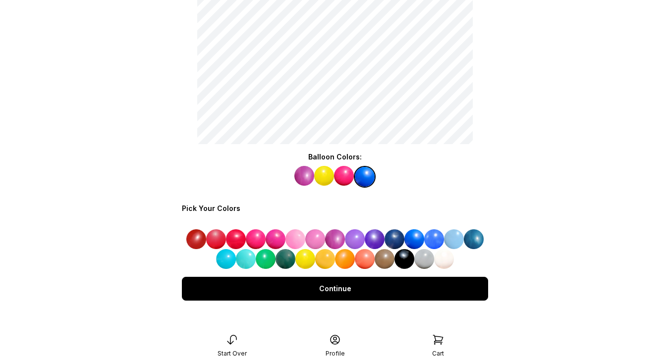
scroll to position [143, 0]
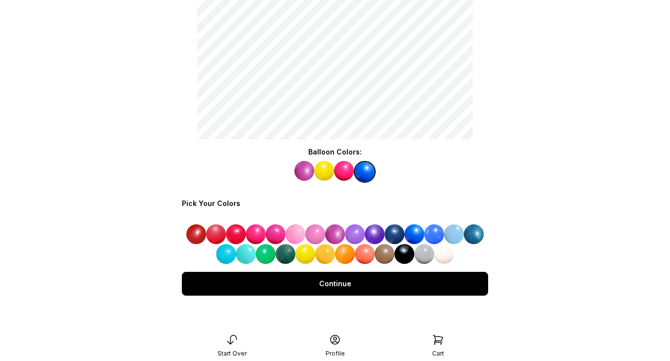
click at [372, 286] on div "Continue" at bounding box center [335, 284] width 306 height 24
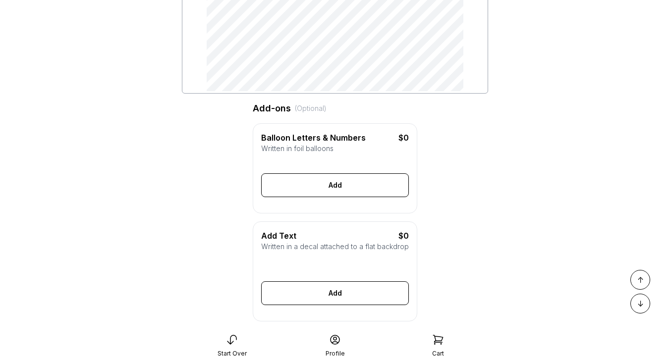
scroll to position [208, 0]
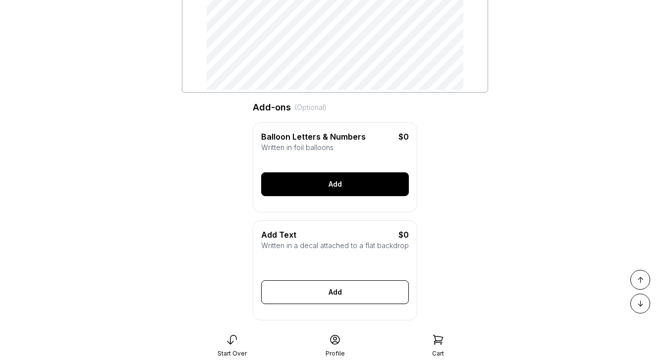
click at [324, 192] on div "Add" at bounding box center [335, 184] width 148 height 24
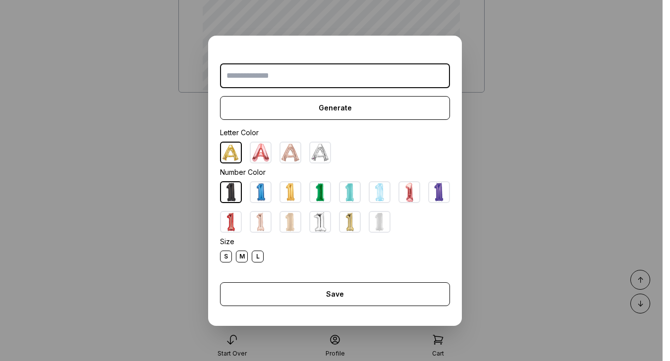
click at [285, 71] on input "text" at bounding box center [335, 75] width 230 height 25
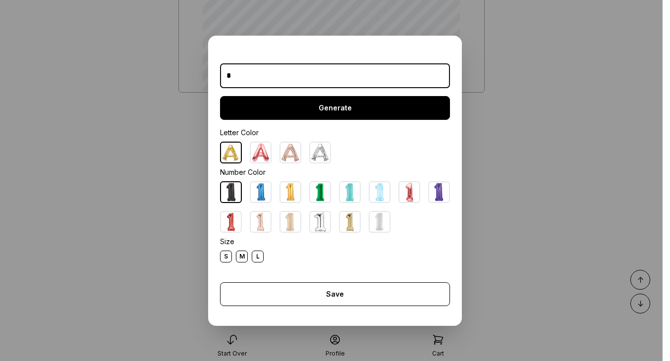
type input "*"
click at [310, 101] on div "Generate" at bounding box center [335, 108] width 230 height 24
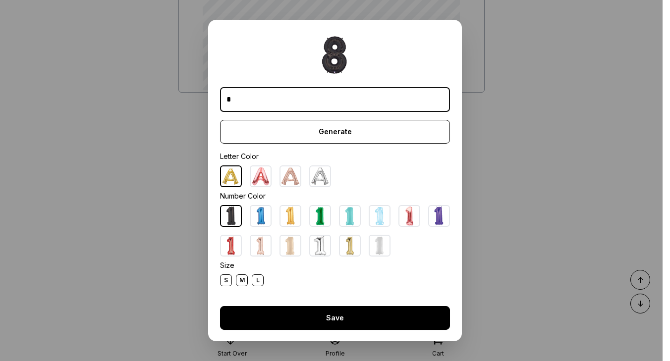
click at [333, 322] on div "Save" at bounding box center [335, 318] width 230 height 24
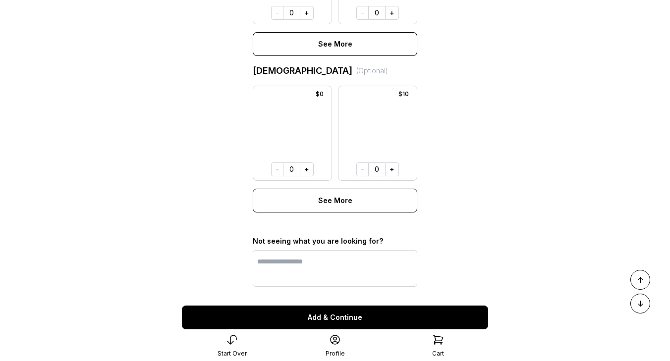
scroll to position [859, 0]
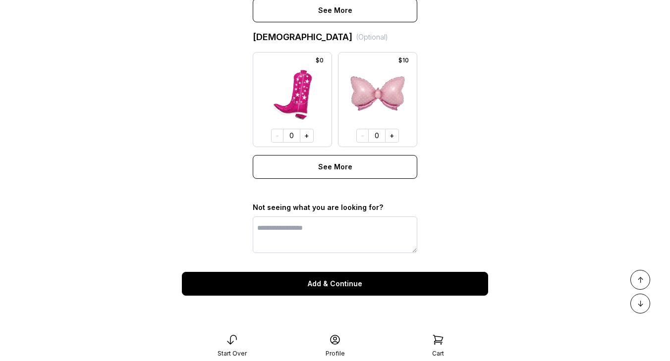
click at [350, 283] on div "Add & Continue" at bounding box center [335, 284] width 306 height 24
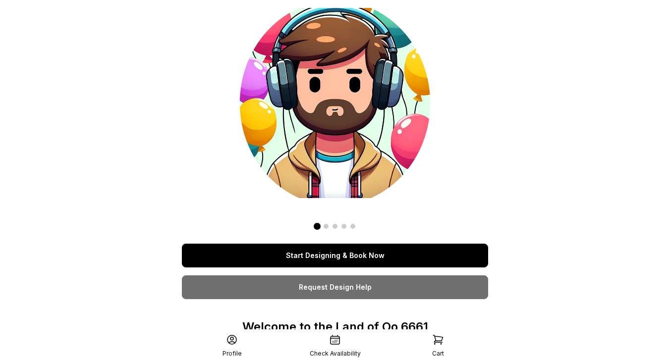
click at [443, 343] on icon at bounding box center [438, 340] width 12 height 12
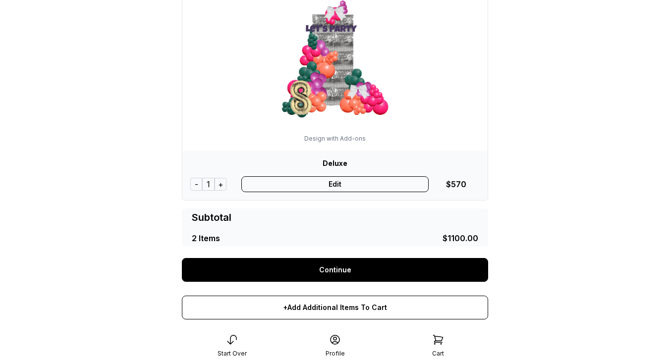
scroll to position [353, 0]
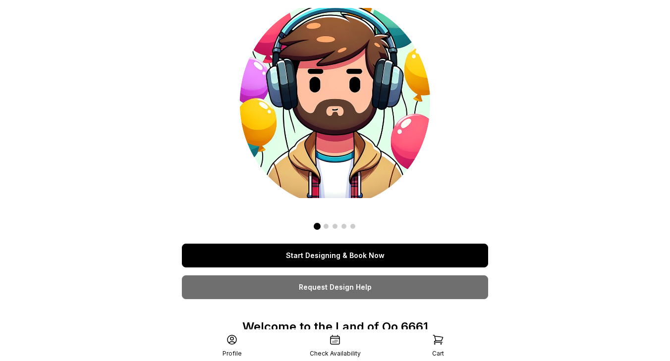
click at [322, 258] on link "Start Designing & Book Now" at bounding box center [335, 256] width 306 height 24
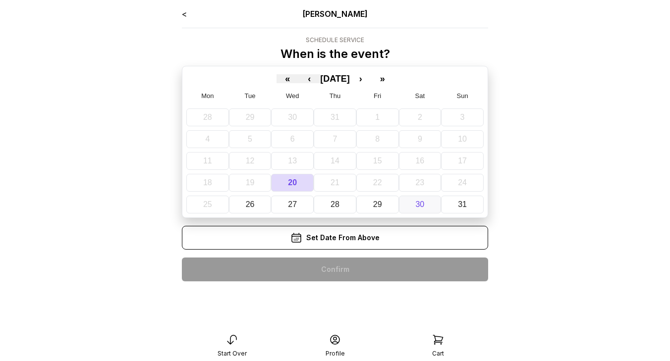
click at [412, 206] on button "30" at bounding box center [420, 205] width 43 height 18
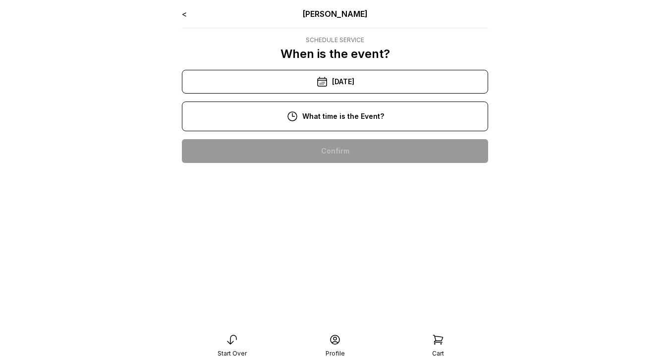
click at [353, 152] on div "10:00 pm" at bounding box center [335, 151] width 290 height 24
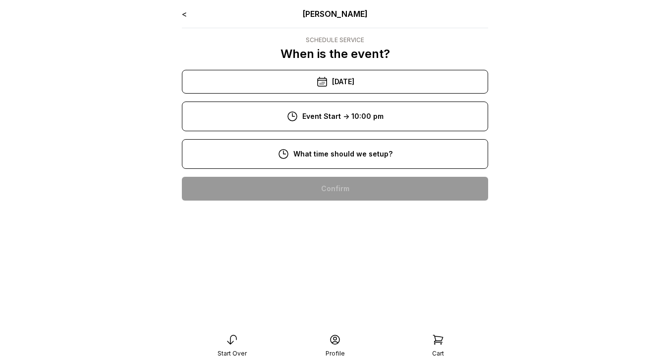
click at [360, 225] on div "5:00 pm" at bounding box center [335, 221] width 290 height 24
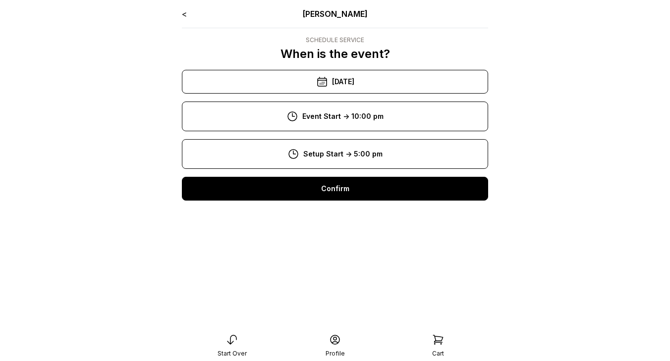
click at [346, 194] on div "Confirm" at bounding box center [335, 189] width 306 height 24
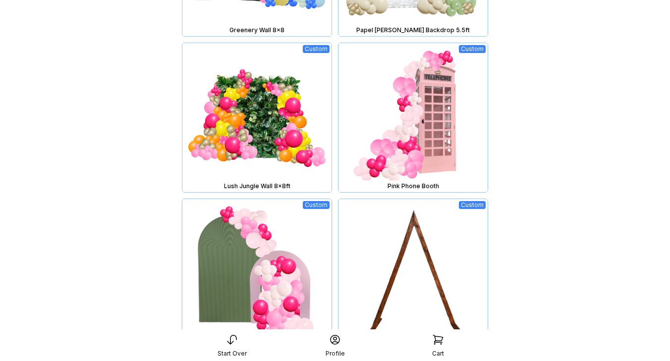
click at [276, 281] on img at bounding box center [256, 273] width 149 height 149
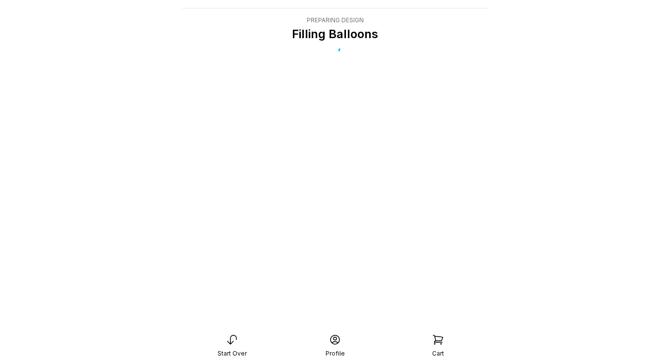
scroll to position [20, 0]
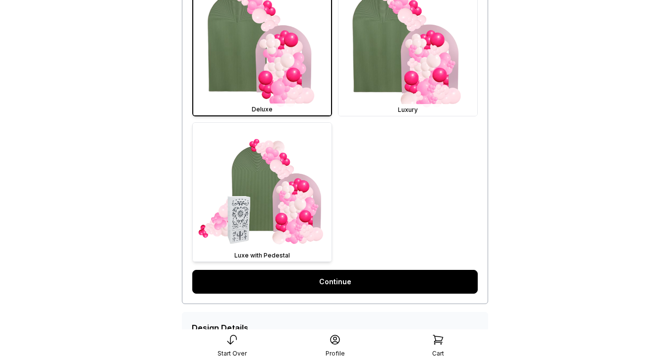
click at [283, 203] on img at bounding box center [262, 192] width 139 height 139
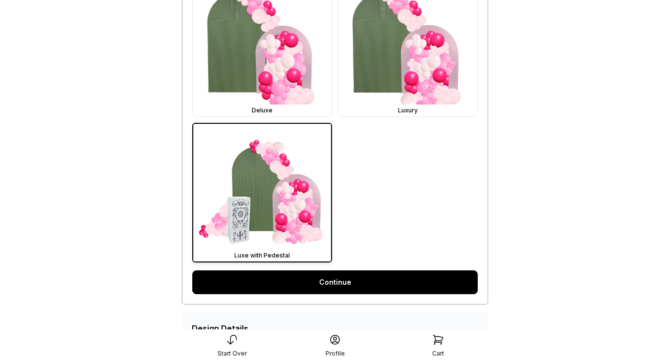
click at [353, 283] on link "Continue" at bounding box center [334, 283] width 285 height 24
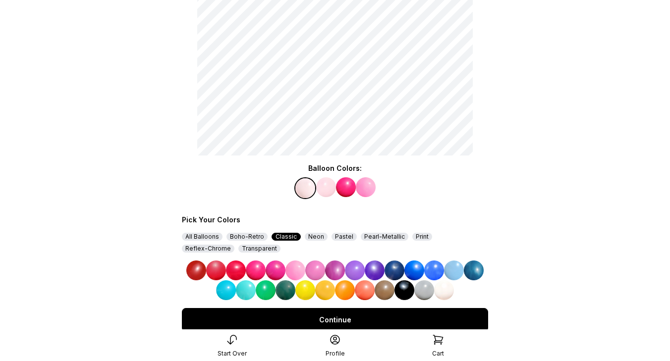
scroll to position [163, 0]
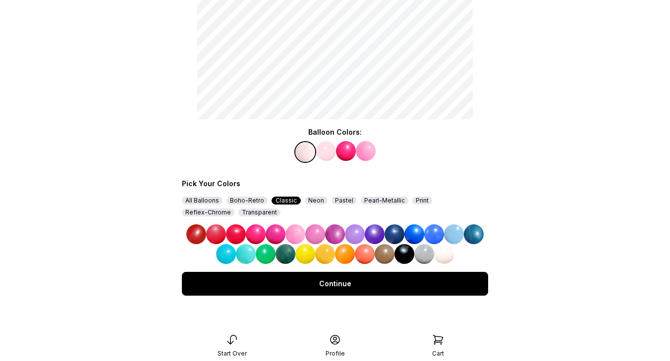
click at [355, 229] on img at bounding box center [355, 235] width 20 height 20
click at [365, 154] on img at bounding box center [366, 151] width 20 height 20
click at [394, 235] on img at bounding box center [395, 235] width 20 height 20
click at [354, 234] on img at bounding box center [355, 235] width 20 height 20
click at [368, 149] on img at bounding box center [366, 151] width 20 height 20
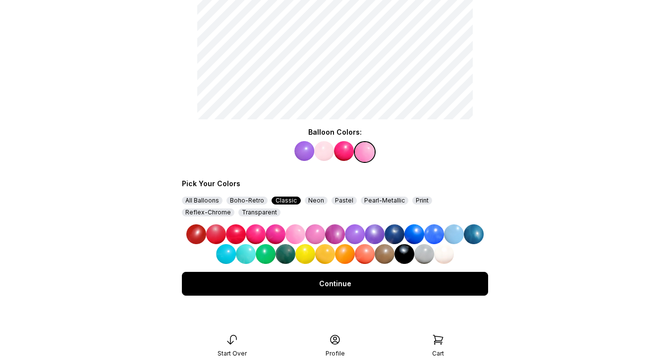
click at [375, 237] on img at bounding box center [375, 235] width 20 height 20
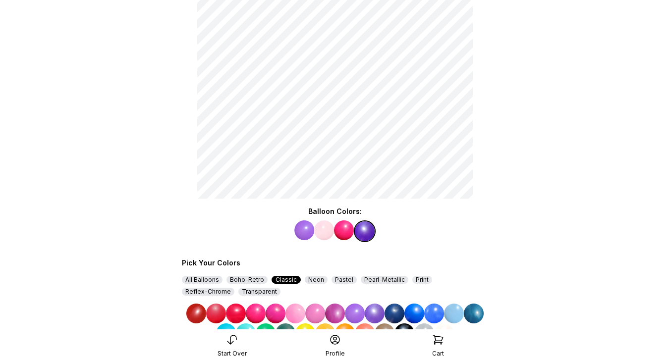
scroll to position [84, 0]
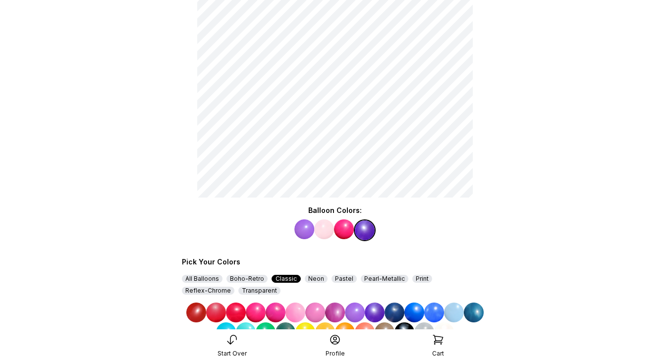
click at [452, 312] on img at bounding box center [454, 313] width 20 height 20
click at [342, 229] on img at bounding box center [344, 230] width 20 height 20
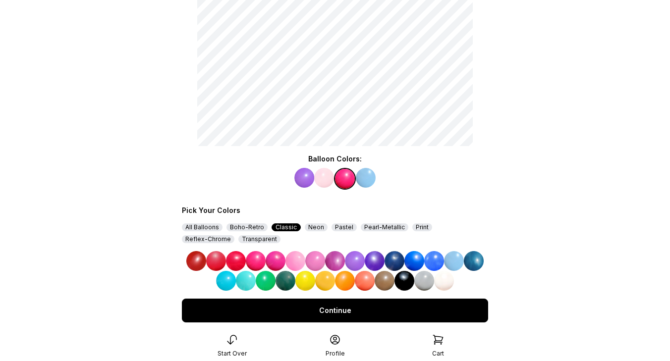
scroll to position [163, 0]
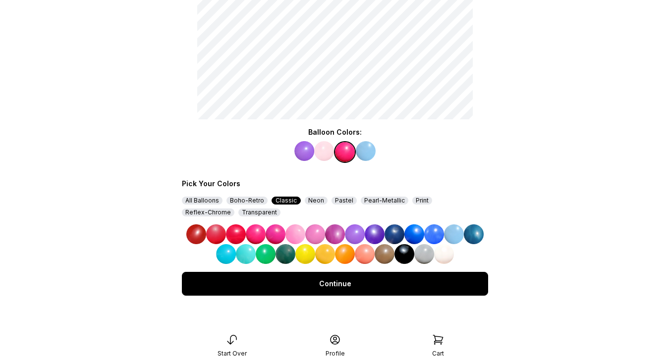
click at [364, 255] on img at bounding box center [365, 254] width 20 height 20
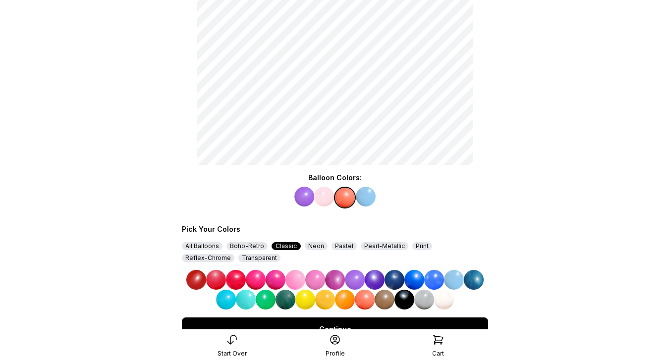
scroll to position [110, 0]
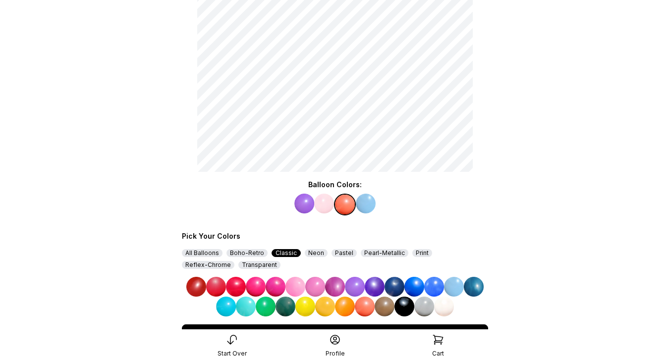
click at [326, 205] on img at bounding box center [324, 204] width 20 height 20
click at [329, 304] on img at bounding box center [325, 307] width 20 height 20
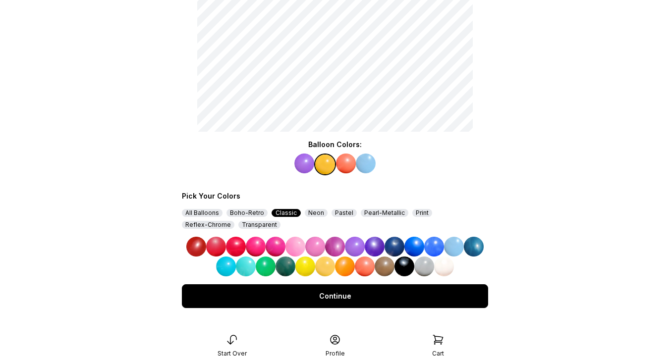
scroll to position [163, 0]
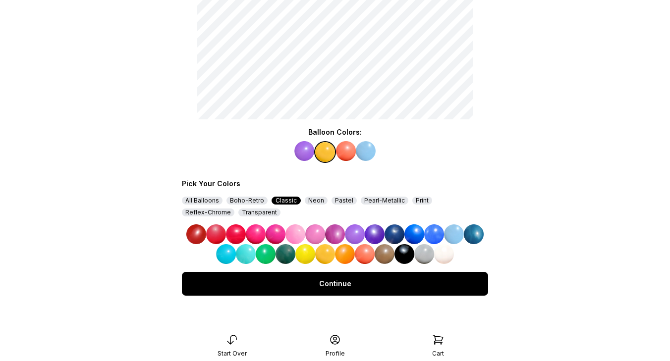
click at [332, 289] on div "Continue" at bounding box center [335, 284] width 306 height 24
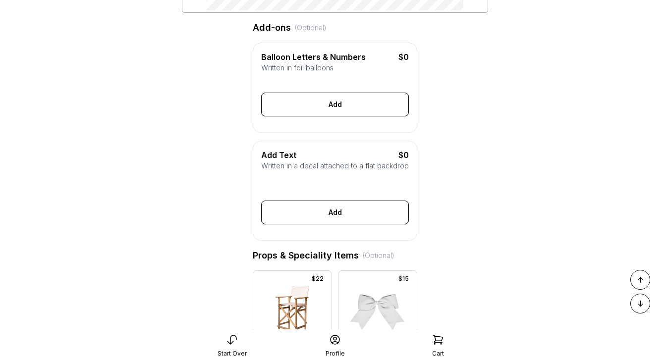
scroll to position [288, 0]
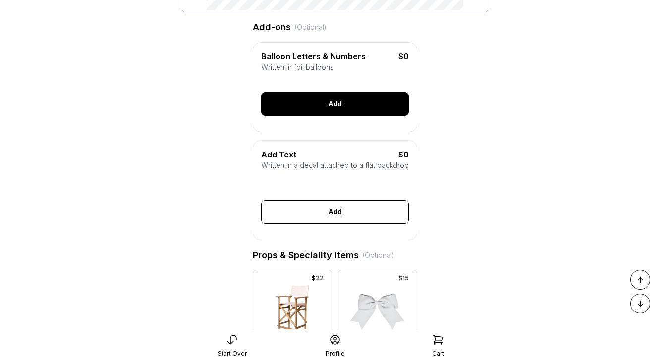
click at [350, 105] on div "Add" at bounding box center [335, 104] width 148 height 24
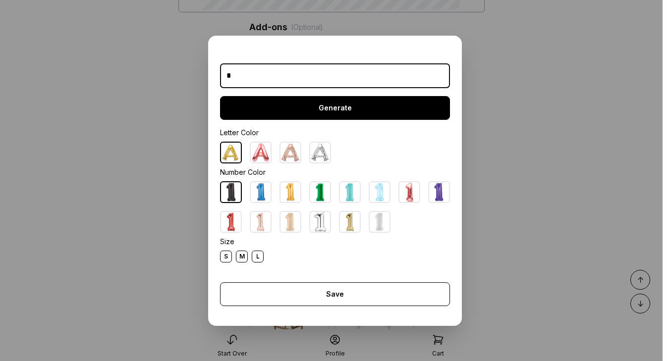
type input "*"
click at [333, 105] on div "Generate" at bounding box center [335, 108] width 230 height 24
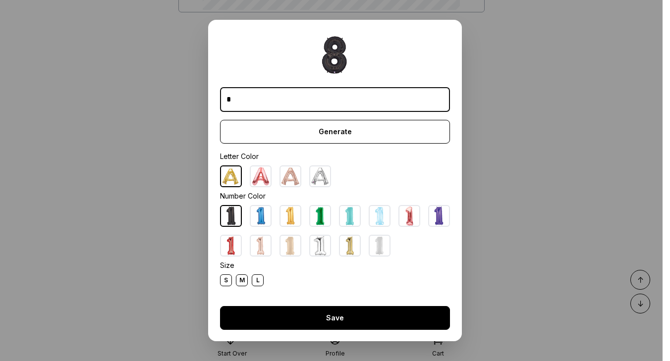
click at [354, 310] on div "Save" at bounding box center [335, 318] width 230 height 24
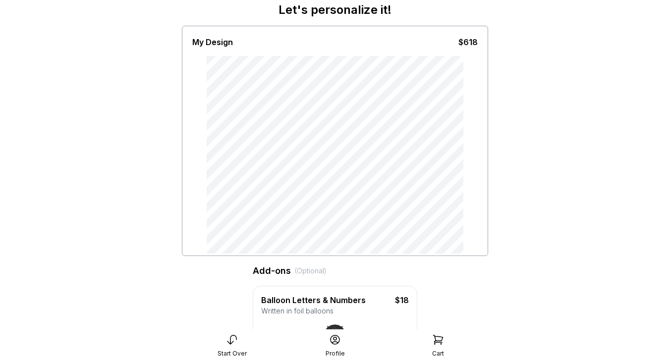
scroll to position [0, 0]
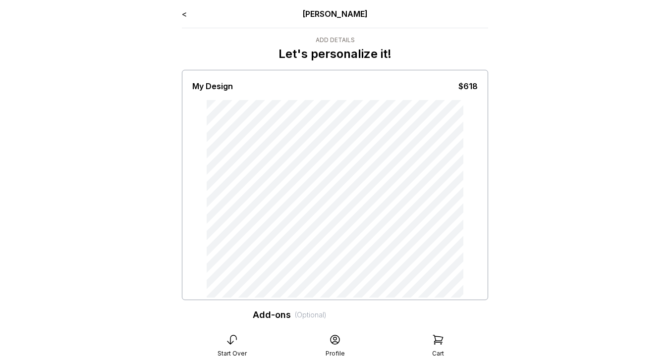
click at [440, 298] on div "My Design $618" at bounding box center [335, 185] width 306 height 230
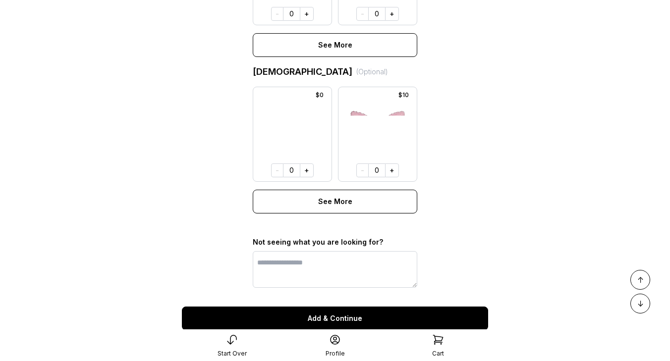
scroll to position [859, 0]
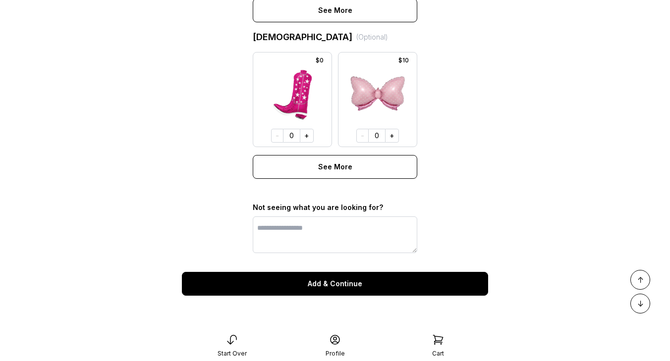
click at [371, 283] on div "Add & Continue" at bounding box center [335, 284] width 306 height 24
